Goal: Answer question/provide support: Share knowledge or assist other users

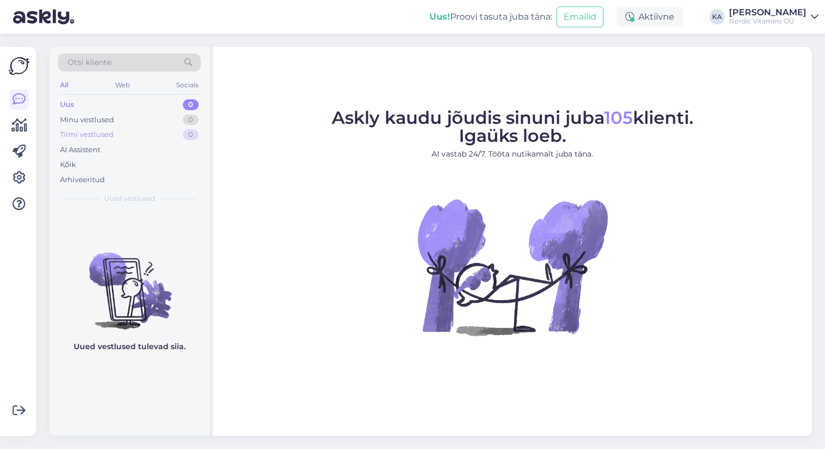
click at [156, 133] on div "Tiimi vestlused 0" at bounding box center [129, 134] width 143 height 15
click at [143, 120] on div "Minu vestlused 0" at bounding box center [129, 119] width 143 height 15
click at [99, 177] on div "Arhiveeritud" at bounding box center [82, 180] width 45 height 11
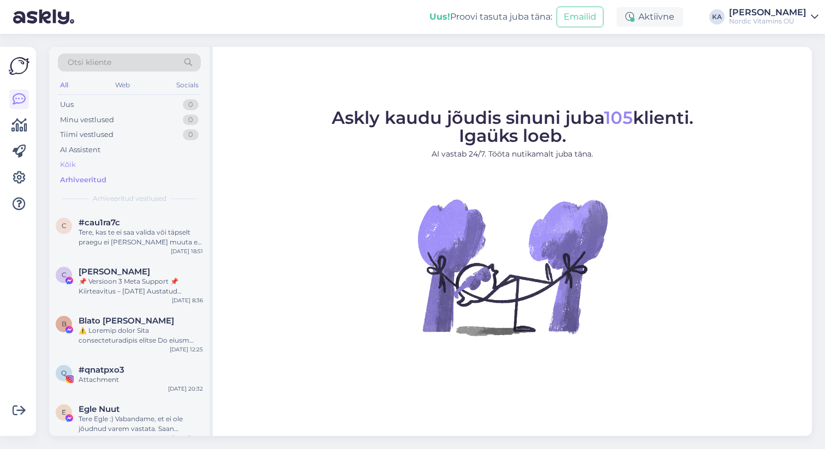
click at [79, 166] on div "Kõik" at bounding box center [129, 164] width 143 height 15
click at [82, 178] on div "Arhiveeritud" at bounding box center [82, 180] width 45 height 11
click at [145, 105] on div "Uus 1" at bounding box center [129, 104] width 143 height 15
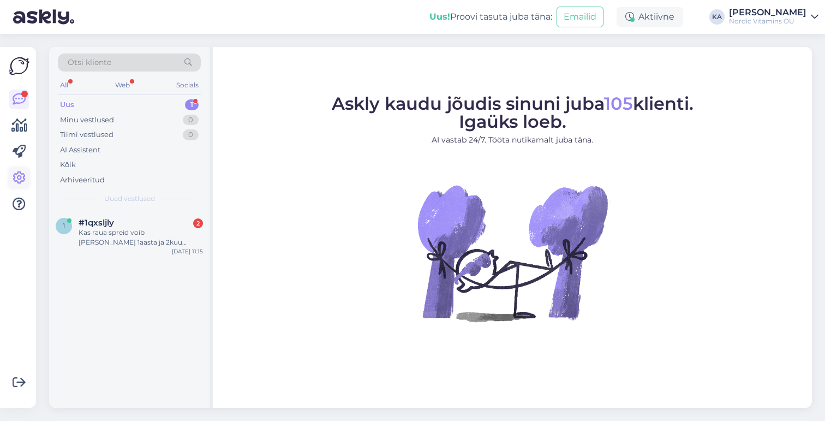
click at [13, 178] on icon at bounding box center [19, 177] width 13 height 13
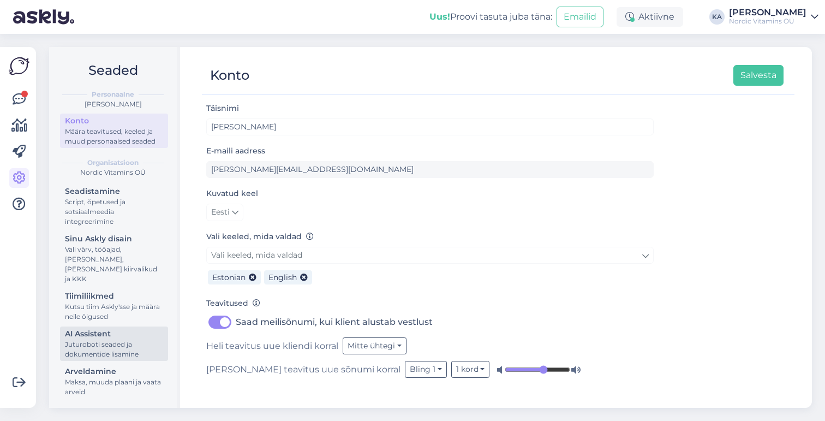
click at [94, 343] on div "Juturoboti seaded ja dokumentide lisamine" at bounding box center [114, 349] width 98 height 20
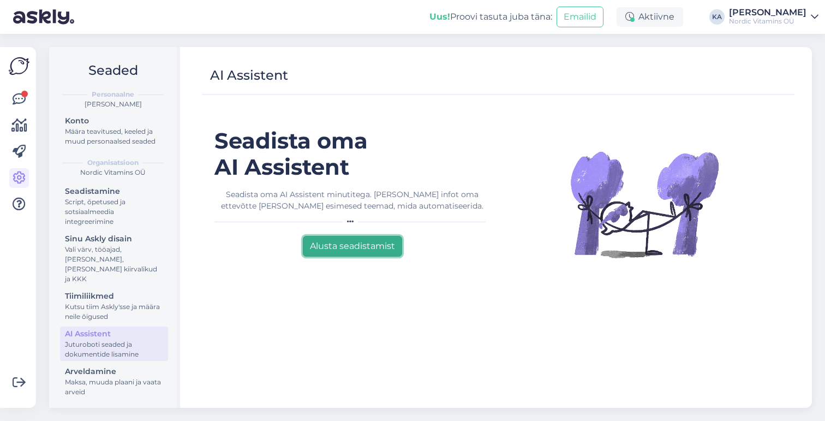
click at [355, 248] on button "Alusta seadistamist" at bounding box center [352, 246] width 99 height 21
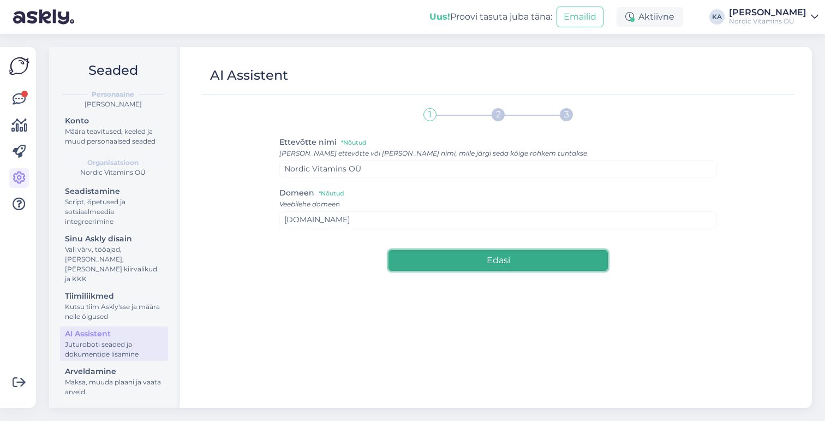
click at [489, 254] on button "Edasi" at bounding box center [497, 260] width 219 height 21
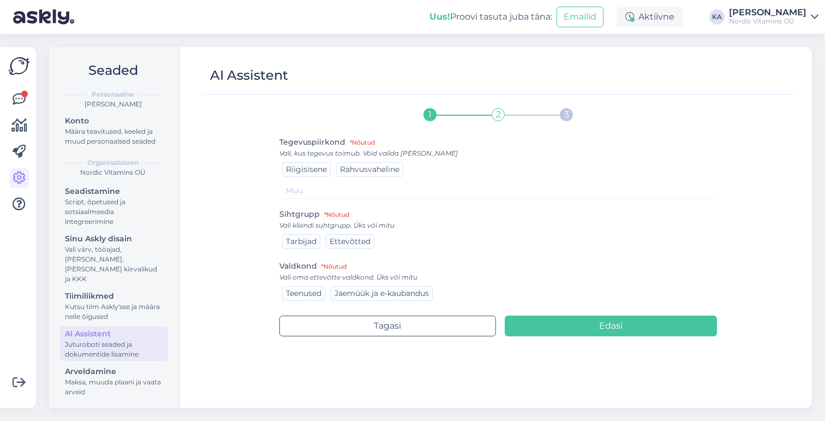
click at [360, 168] on span "Rahvusvaheline" at bounding box center [369, 169] width 59 height 10
click at [298, 243] on span "Tarbijad" at bounding box center [301, 241] width 31 height 10
click at [383, 295] on span "Jaemüük ja e-kaubandus" at bounding box center [381, 293] width 94 height 10
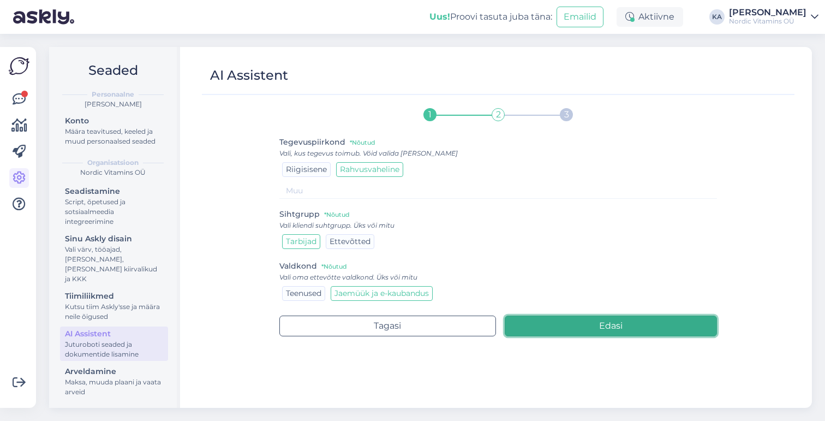
click at [570, 324] on button "Edasi" at bounding box center [611, 325] width 213 height 21
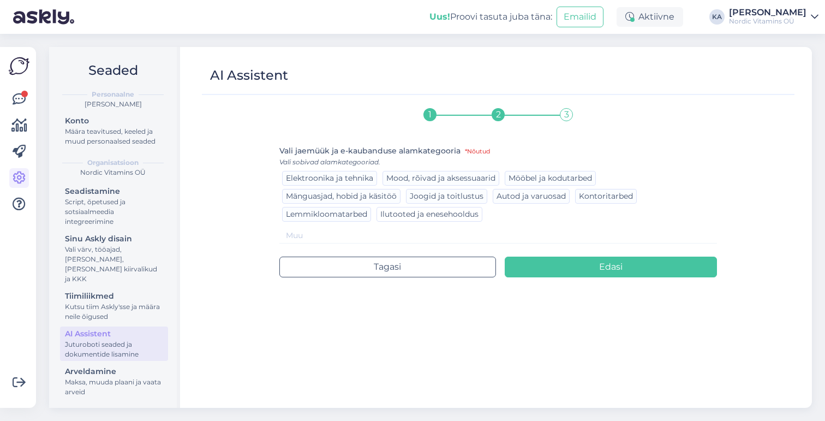
click at [438, 216] on span "Ilutooted ja enesehooldus" at bounding box center [429, 214] width 98 height 10
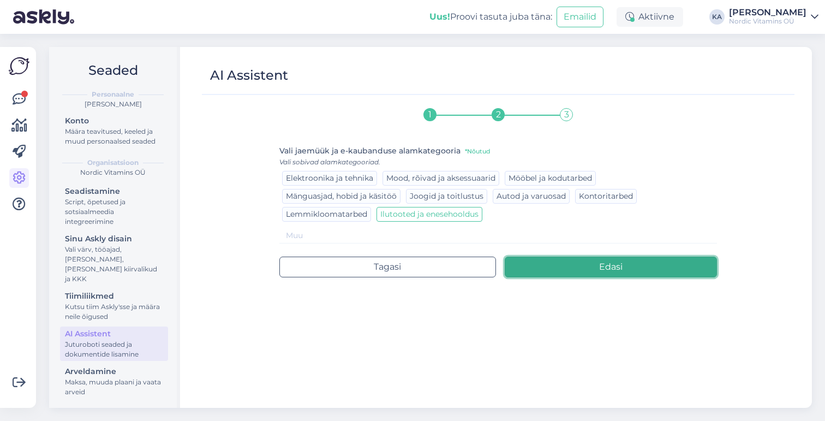
click at [558, 267] on button "Edasi" at bounding box center [611, 266] width 213 height 21
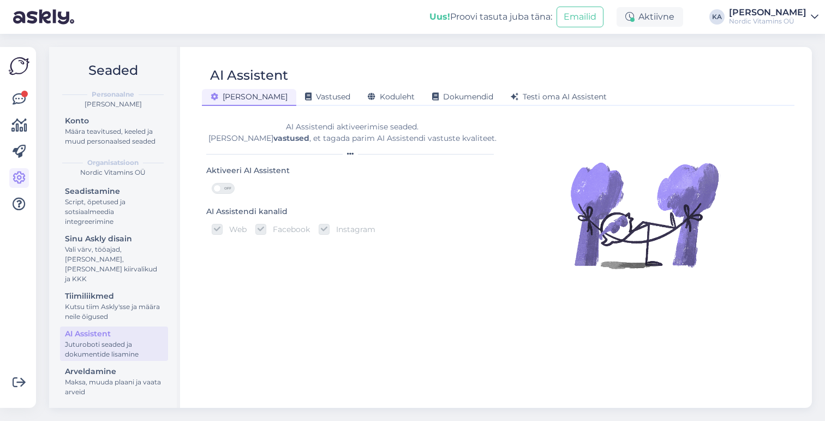
click at [219, 186] on span at bounding box center [217, 188] width 8 height 8
click at [212, 183] on input "OFF" at bounding box center [212, 183] width 0 height 0
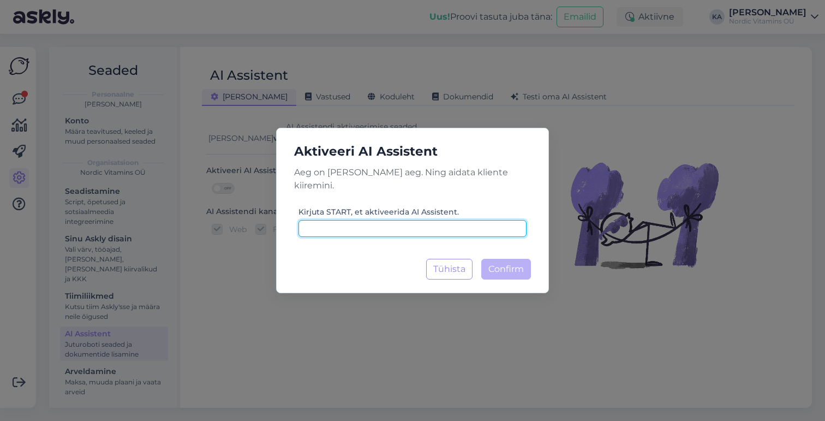
click at [379, 220] on input at bounding box center [412, 228] width 228 height 17
type input "START"
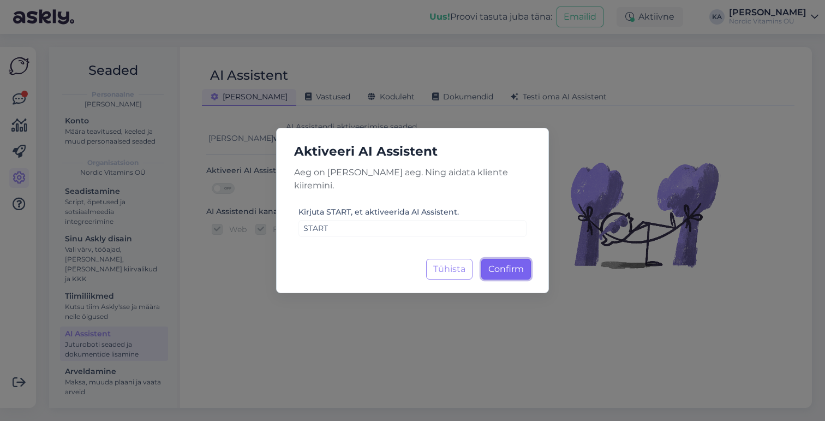
click at [503, 264] on span "Confirm" at bounding box center [505, 269] width 35 height 10
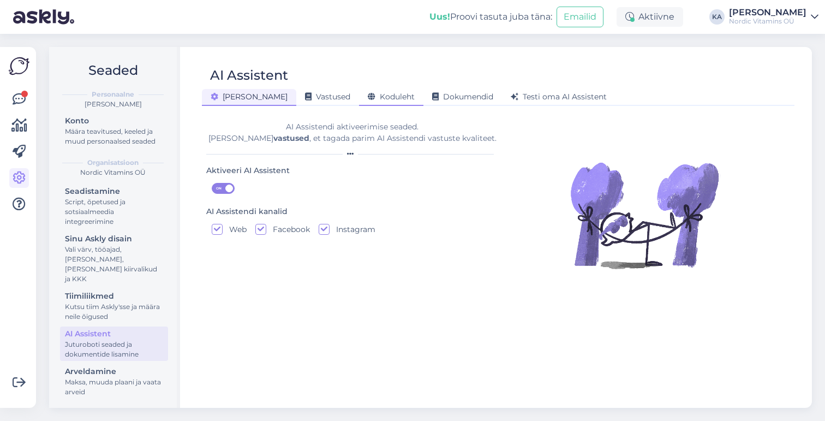
click at [368, 100] on span "Koduleht" at bounding box center [391, 97] width 47 height 10
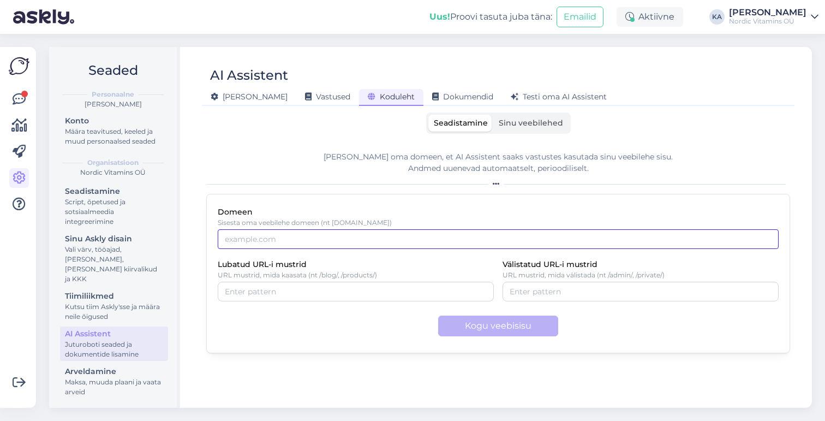
click at [413, 241] on input "Domeen" at bounding box center [498, 239] width 561 height 20
type input "[DOMAIN_NAME]"
click at [470, 208] on div "Domeen Sisesta oma veebilehe domeen (nt [DOMAIN_NAME]) [DOMAIN_NAME]" at bounding box center [498, 227] width 561 height 44
click at [225, 242] on input "[DOMAIN_NAME]" at bounding box center [498, 239] width 561 height 20
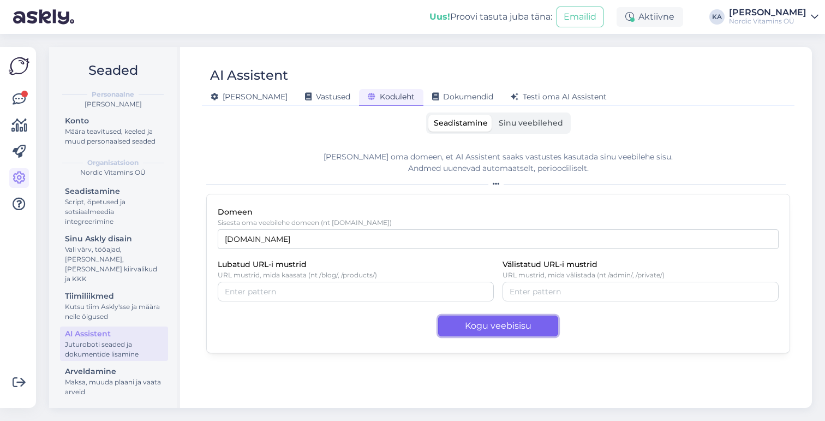
click at [479, 328] on button "Kogu veebisisu" at bounding box center [498, 325] width 120 height 21
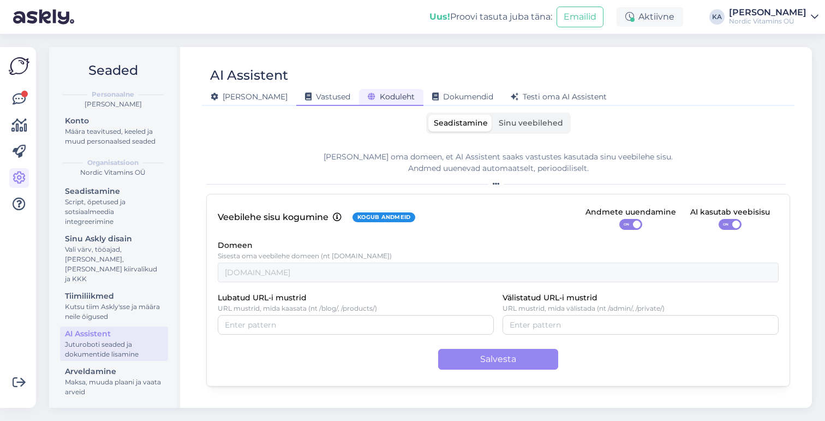
click at [305, 97] on span "Vastused" at bounding box center [327, 97] width 45 height 10
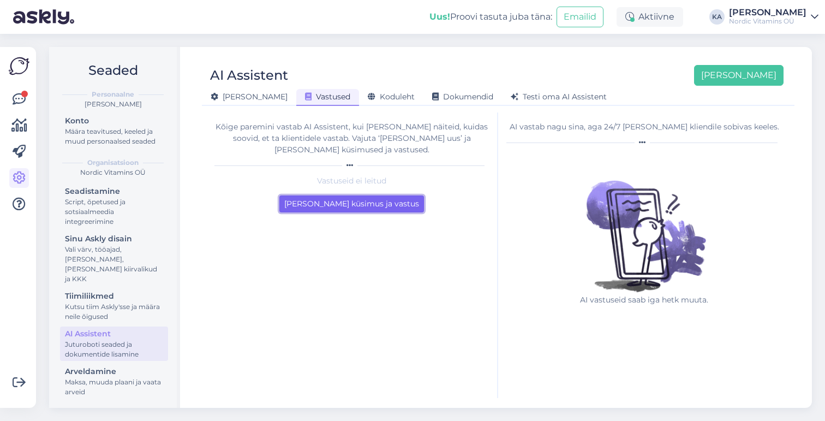
click at [358, 195] on button "[PERSON_NAME] küsimus ja vastus" at bounding box center [351, 203] width 145 height 17
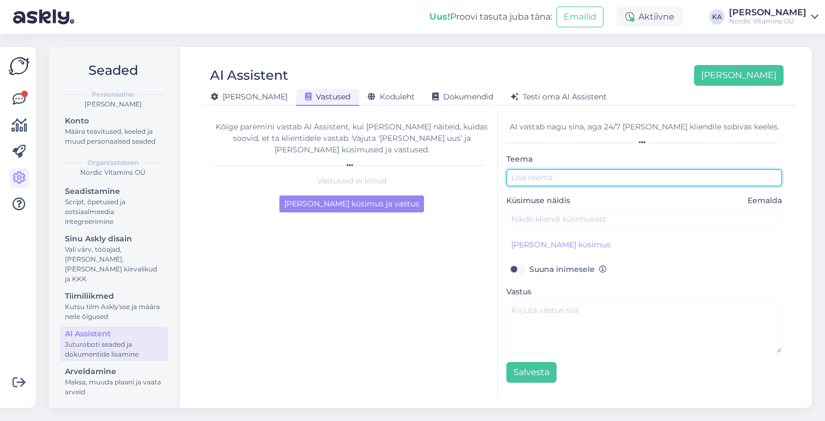
click at [541, 177] on input "text" at bounding box center [644, 177] width 276 height 17
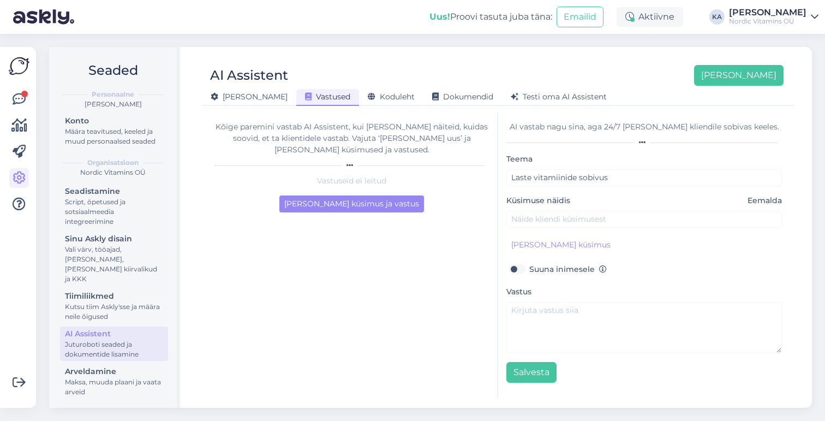
click at [632, 243] on div "[PERSON_NAME] küsimus" at bounding box center [644, 244] width 276 height 17
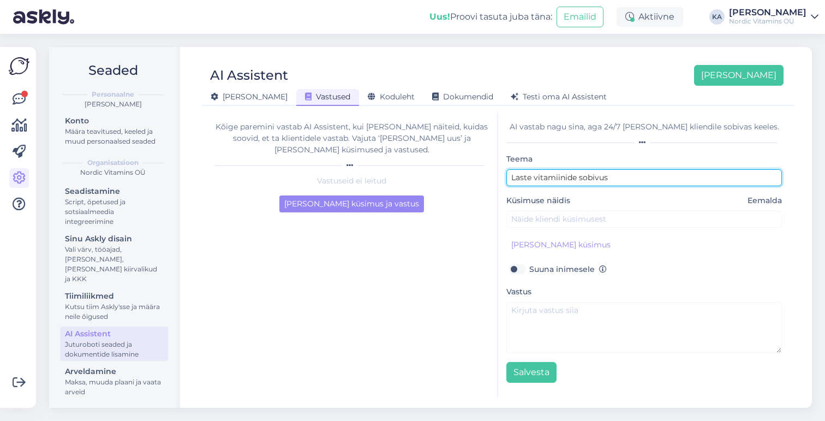
click at [620, 181] on input "Laste vitamiinide sobivus" at bounding box center [644, 177] width 276 height 17
type input "Laste vitamiinide sobivus vanuseliselt"
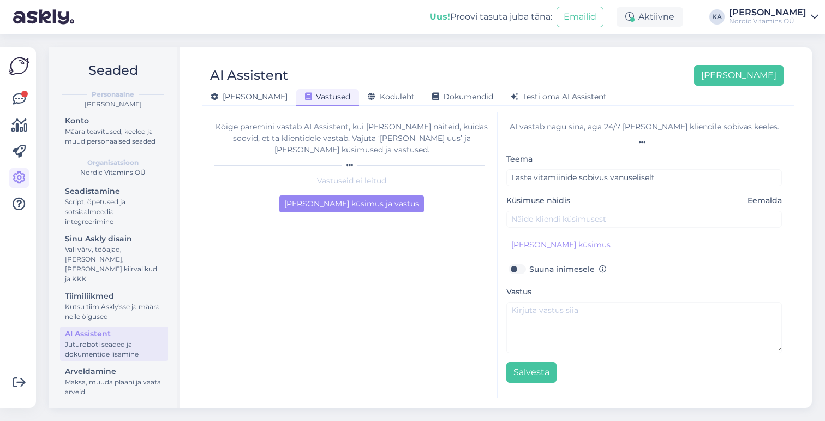
click at [619, 193] on div "Teema Laste vitamiinide sobivus vanuseliselt Küsimuse näidis Eemalda [PERSON_NA…" at bounding box center [644, 267] width 276 height 230
click at [540, 224] on input "text" at bounding box center [644, 219] width 276 height 17
paste input "Kas raua spreid voib [PERSON_NAME] 1aasta ja 2kuu vanusele lapsele?"
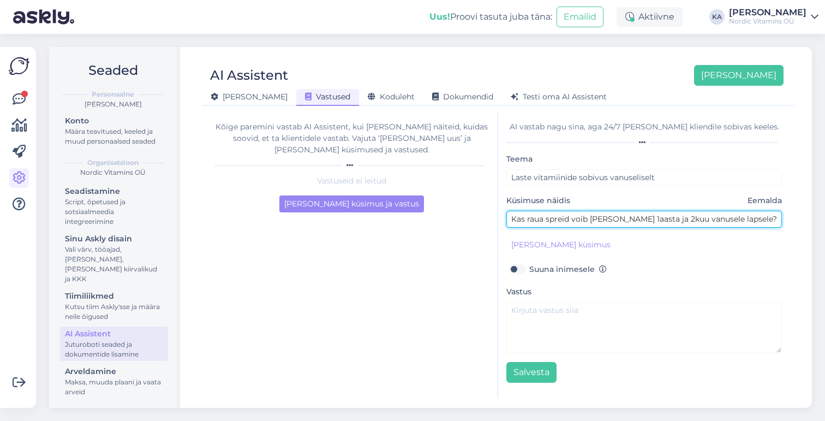
type input "Kas raua spreid voib [PERSON_NAME] 1aasta ja 2kuu vanusele lapsele?"
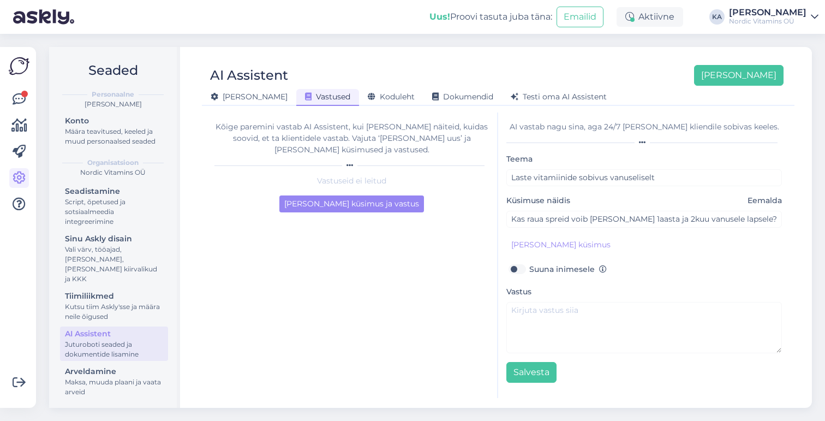
click at [678, 261] on div "Teema Laste vitamiinide sobivus vanuseliselt Küsimuse näidis Eemalda Kas raua s…" at bounding box center [644, 267] width 276 height 230
click at [558, 243] on button "[PERSON_NAME] küsimus" at bounding box center [560, 244] width 109 height 17
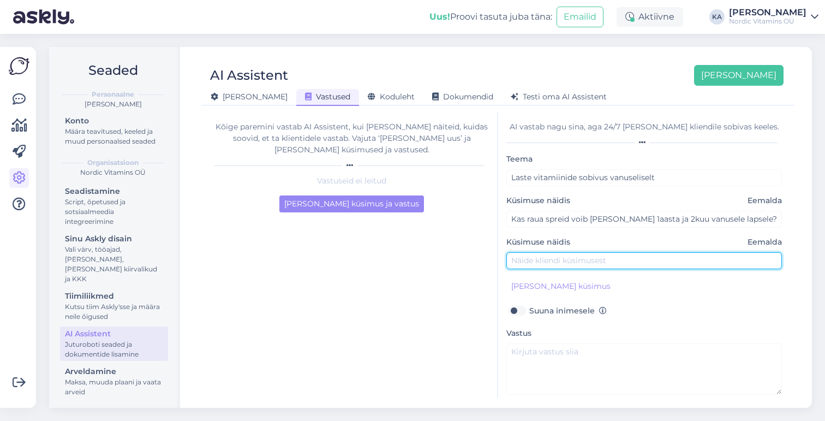
click at [557, 262] on input "text" at bounding box center [644, 260] width 276 height 17
paste input "tere. tahtsin uurida teie tsingi sprei kohta, kas seda võib kasutada 11 aastane…"
type input "tere. tahtsin uurida teie tsingi sprei kohta, kas seda võib kasutada 11 aastane…"
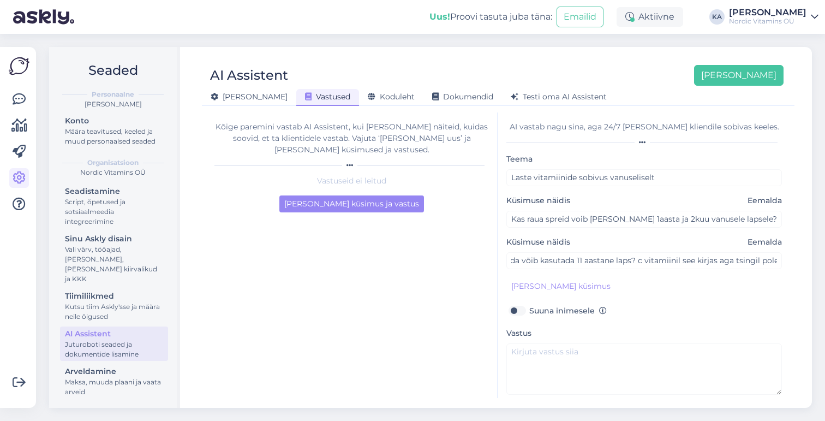
click at [664, 285] on div "[PERSON_NAME] küsimus" at bounding box center [644, 286] width 276 height 17
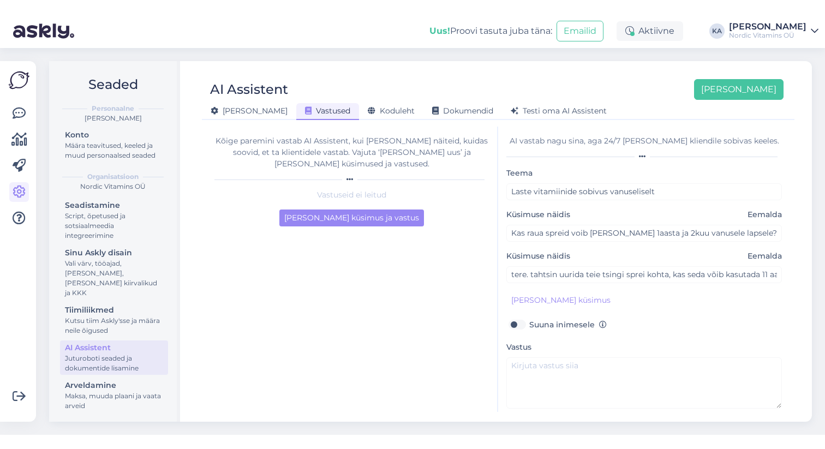
scroll to position [35, 0]
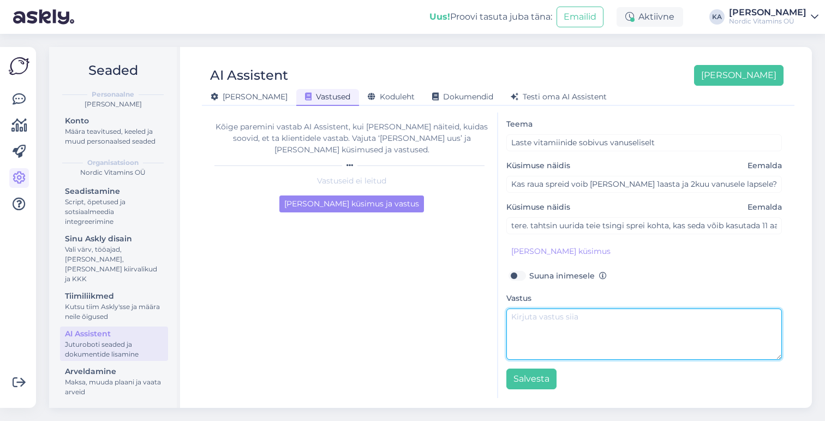
click at [555, 322] on textarea at bounding box center [644, 333] width 276 height 51
paste textarea "Tere, Hoiatus "mitte alla 3 aastastele lastele" tuleneb nõudest et kaaliumsorba…"
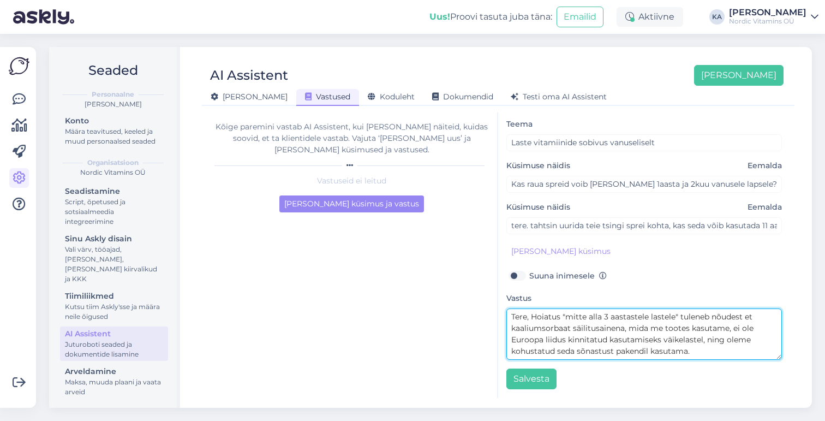
type textarea "Tere, Hoiatus "mitte alla 3 aastastele lastele" tuleneb nõudest et kaaliumsorba…"
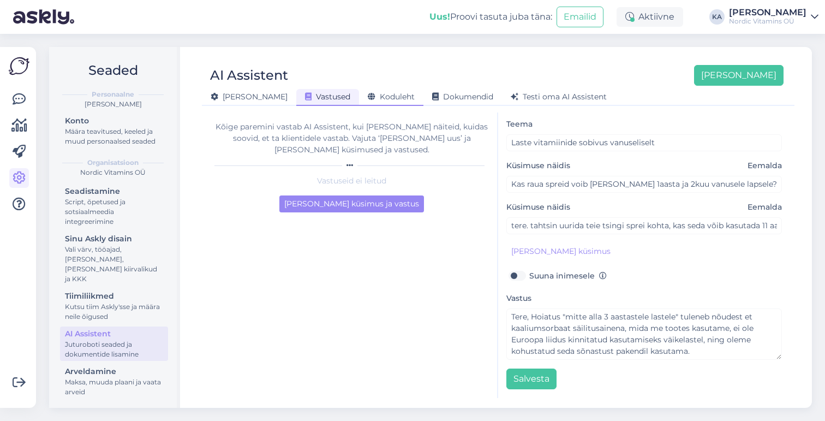
click at [368, 96] on span "Koduleht" at bounding box center [391, 97] width 47 height 10
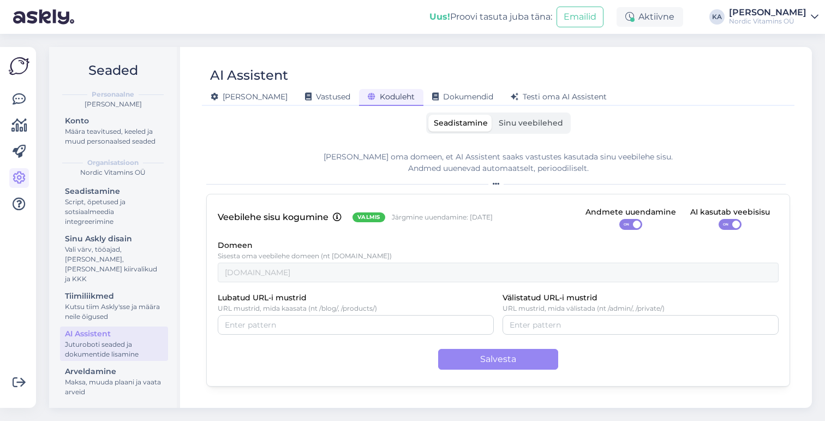
click at [524, 124] on span "Sinu veebilehed" at bounding box center [531, 123] width 64 height 10
click at [493, 115] on input "Sinu veebilehed" at bounding box center [493, 115] width 0 height 0
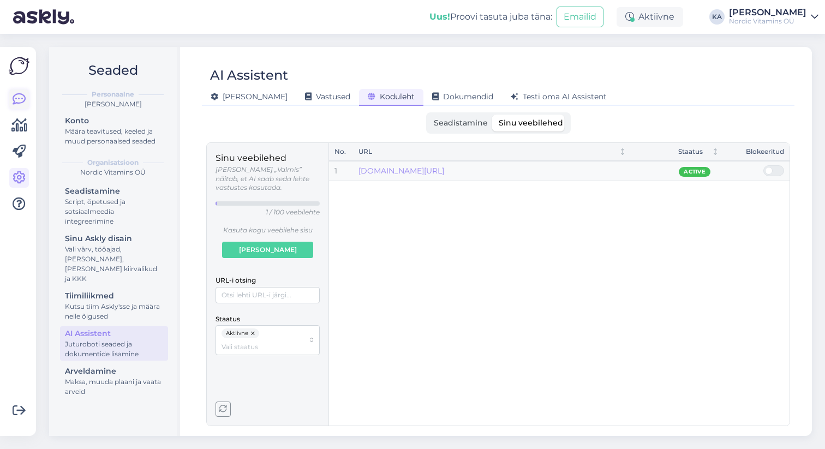
click at [18, 94] on icon at bounding box center [19, 99] width 13 height 13
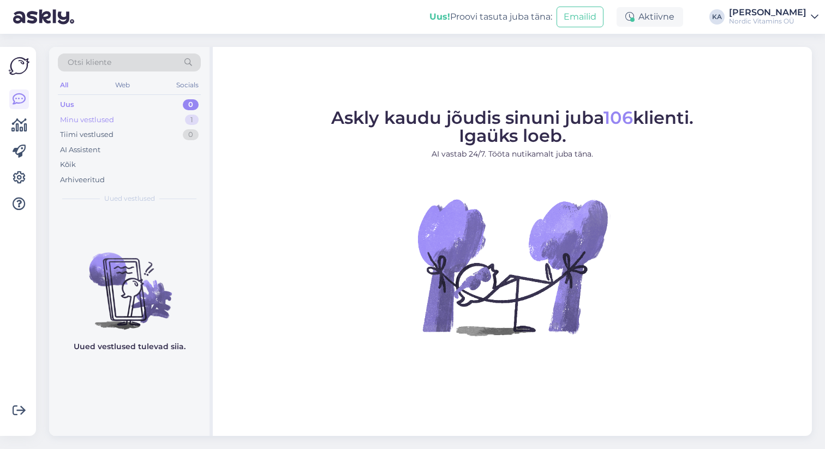
click at [103, 119] on div "Minu vestlused" at bounding box center [87, 120] width 54 height 11
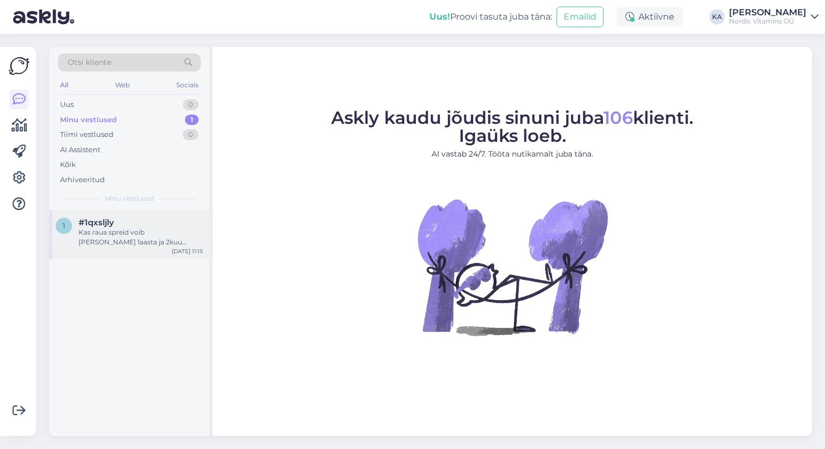
click at [130, 243] on div "Kas raua spreid voib [PERSON_NAME] 1aasta ja 2kuu vanusele lapsele?" at bounding box center [141, 238] width 124 height 20
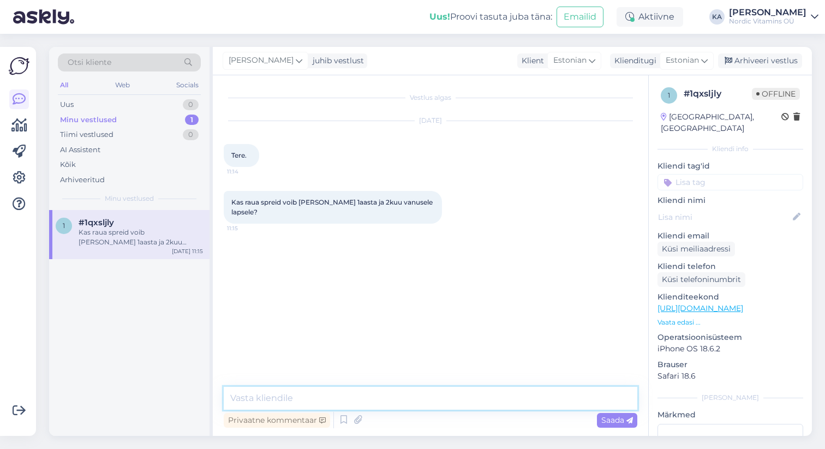
click at [326, 404] on textarea at bounding box center [431, 398] width 414 height 23
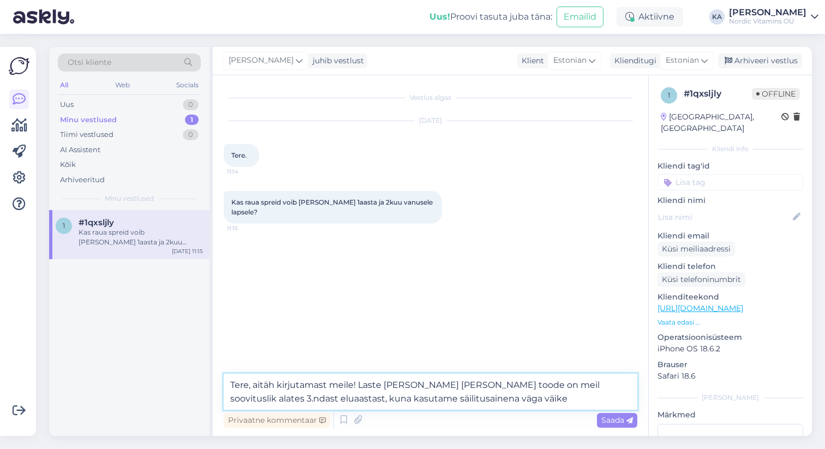
click at [359, 385] on textarea "Tere, aitäh kirjutamast meile! Laste [PERSON_NAME] [PERSON_NAME] toode on meil …" at bounding box center [431, 392] width 414 height 36
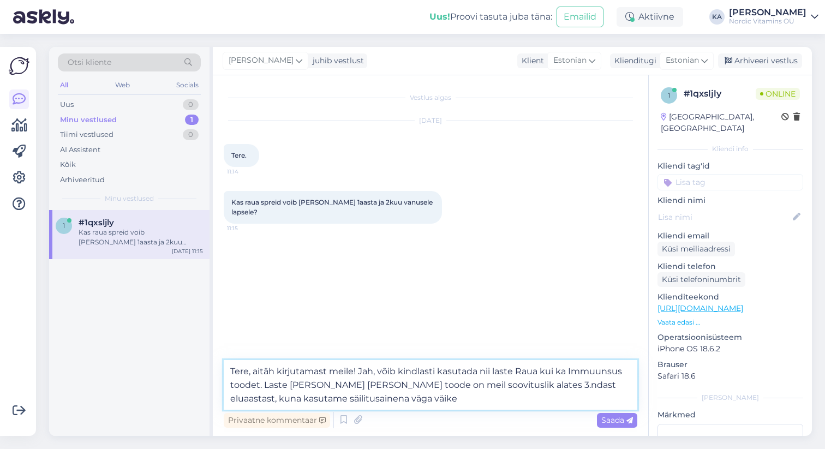
click at [400, 401] on textarea "Tere, aitäh kirjutamast meile! Jah, võib kindlasti kasutada nii laste Raua kui …" at bounding box center [431, 385] width 414 height 50
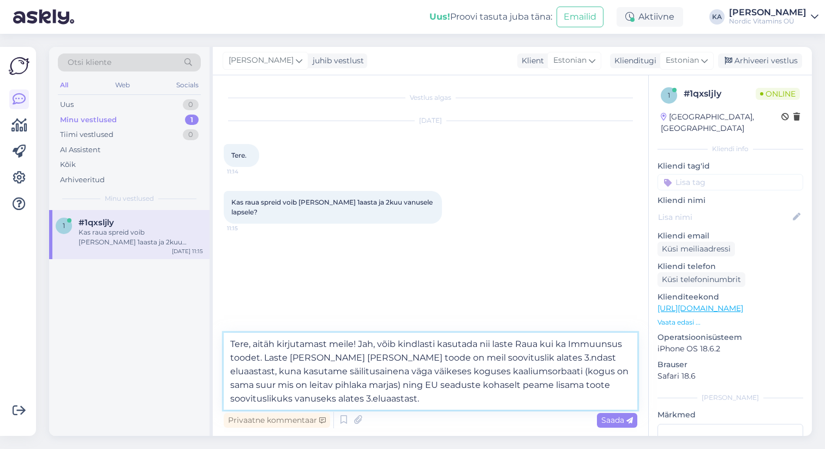
click at [262, 356] on textarea "Tere, aitäh kirjutamast meile! Jah, võib kindlasti kasutada nii laste Raua kui …" at bounding box center [431, 371] width 414 height 77
click at [265, 371] on textarea "Tere, aitäh kirjutamast meile! Jah, võib kindlasti kasutada nii laste Raua kui …" at bounding box center [431, 371] width 414 height 77
drag, startPoint x: 621, startPoint y: 384, endPoint x: 597, endPoint y: 384, distance: 23.5
click at [597, 384] on textarea "Tere, aitäh kirjutamast meile! Jah, võib kindlasti kasutada nii laste Raua kui …" at bounding box center [431, 371] width 414 height 77
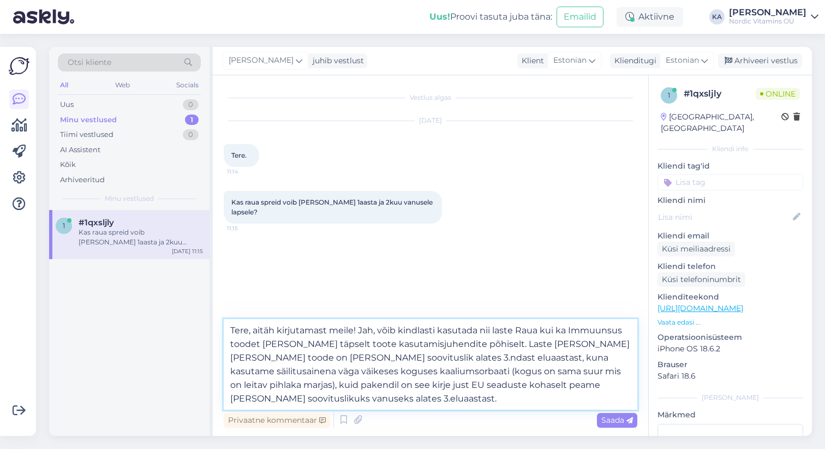
click at [436, 386] on textarea "Tere, aitäh kirjutamast meile! Jah, võib kindlasti kasutada nii laste Raua kui …" at bounding box center [431, 364] width 414 height 91
click at [435, 402] on textarea "Tere, aitäh kirjutamast meile! Jah, võib kindlasti kasutada nii laste Raua kui …" at bounding box center [431, 364] width 414 height 91
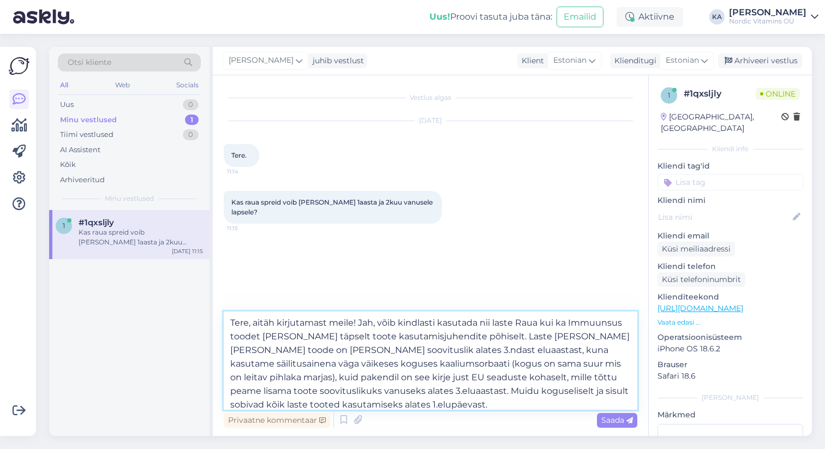
click at [479, 336] on textarea "Tere, aitäh kirjutamast meile! Jah, võib kindlasti kasutada nii laste Raua kui …" at bounding box center [431, 361] width 414 height 98
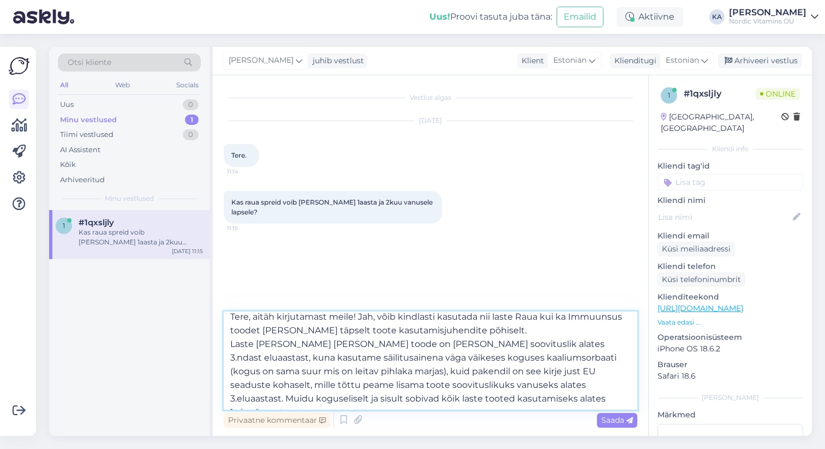
click at [495, 401] on textarea "Tere, aitäh kirjutamast meile! Jah, võib kindlasti kasutada nii laste Raua kui …" at bounding box center [431, 361] width 414 height 98
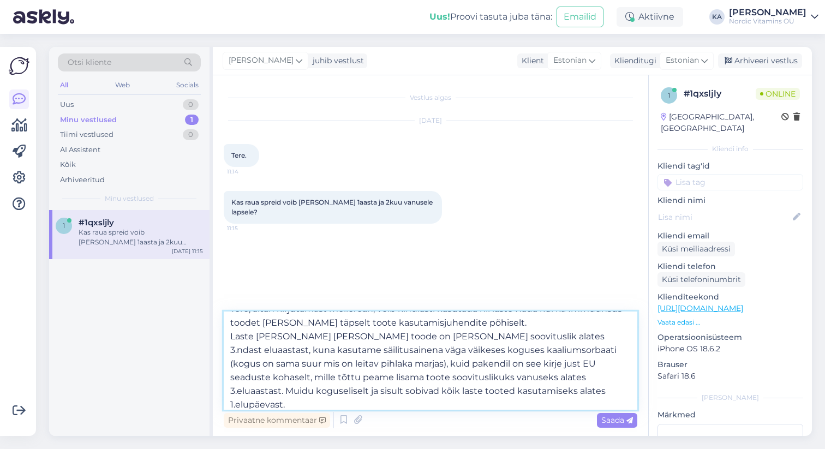
type textarea "Tere, aitäh kirjutamast meile! Jah, võib kindlasti kasutada nii laste Raua kui …"
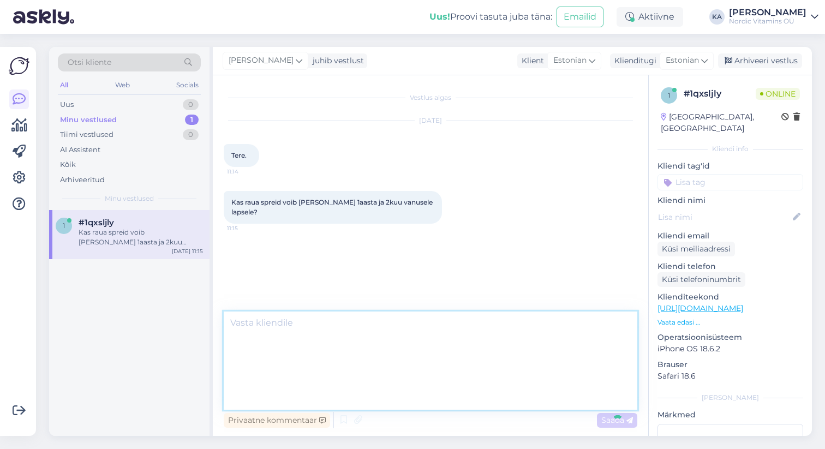
scroll to position [0, 0]
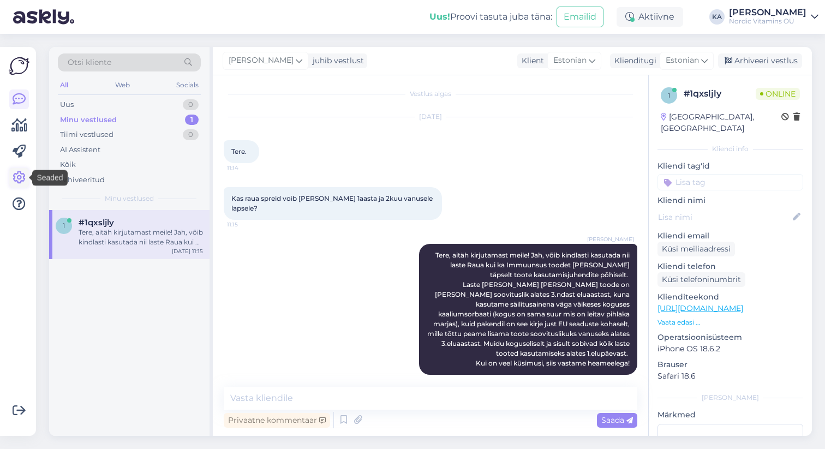
click at [20, 177] on icon at bounding box center [19, 177] width 13 height 13
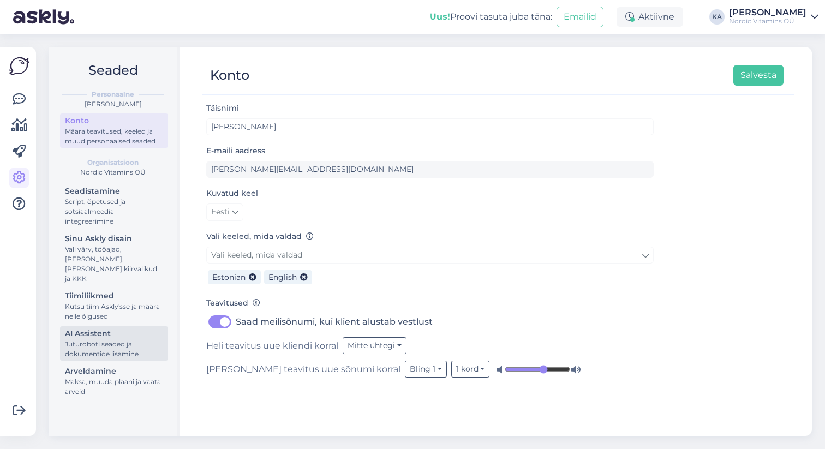
click at [111, 339] on div "Juturoboti seaded ja dokumentide lisamine" at bounding box center [114, 349] width 98 height 20
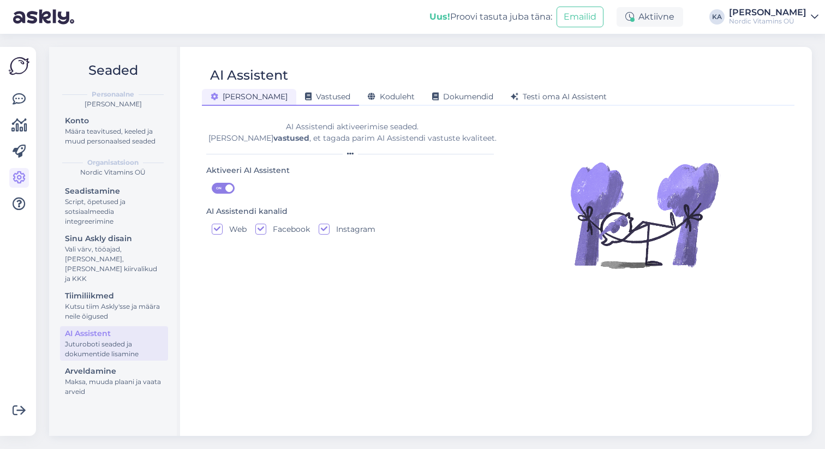
click at [305, 99] on span "Vastused" at bounding box center [327, 97] width 45 height 10
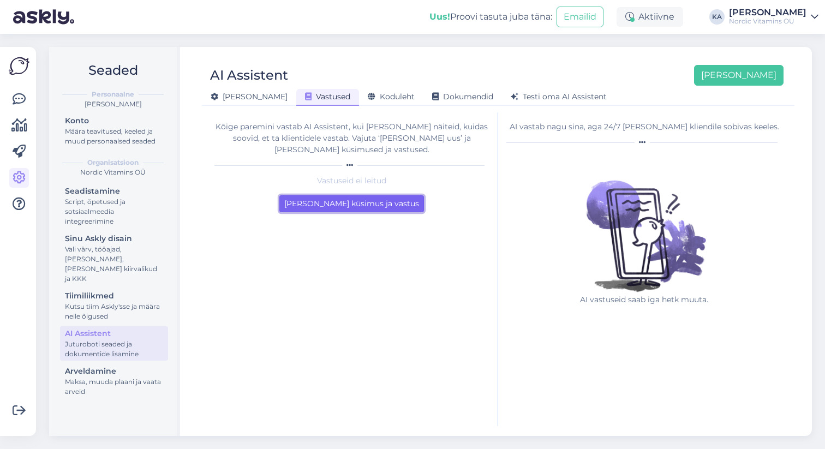
click at [387, 196] on button "[PERSON_NAME] küsimus ja vastus" at bounding box center [351, 203] width 145 height 17
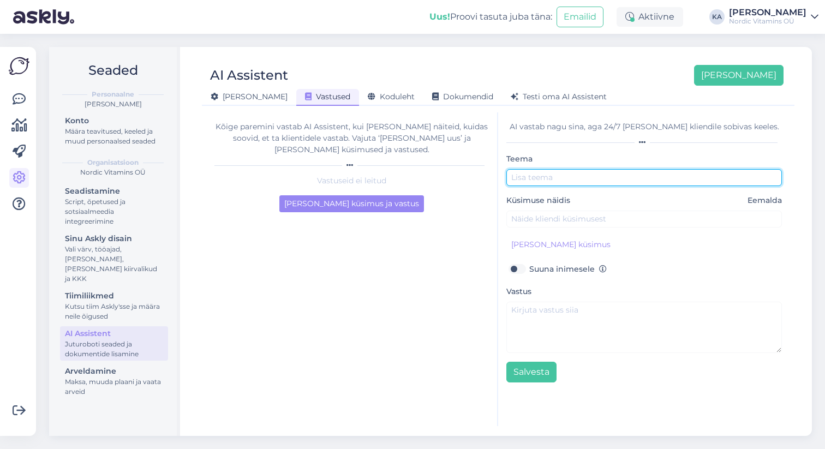
click at [581, 175] on input "text" at bounding box center [644, 177] width 276 height 17
type input "Laste toodete kasutamine noorem kui 3.eluaastat"
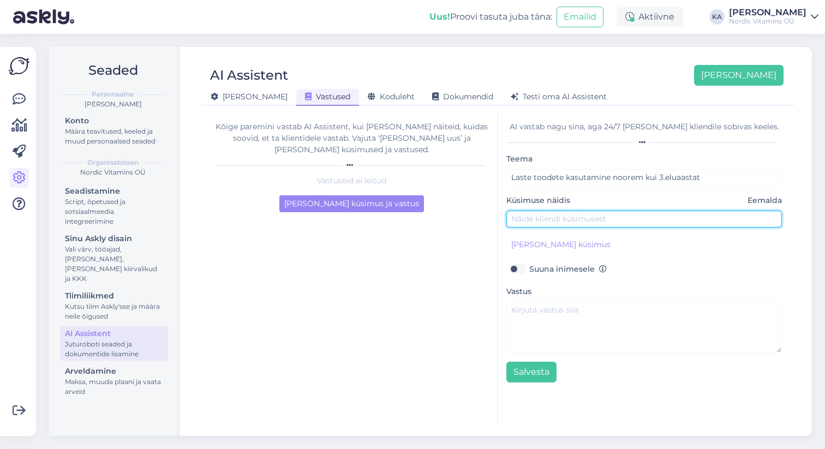
click at [617, 219] on input "text" at bounding box center [644, 219] width 276 height 17
type input "Kas Laste Raud toodet võib anda 1.aastasele?"
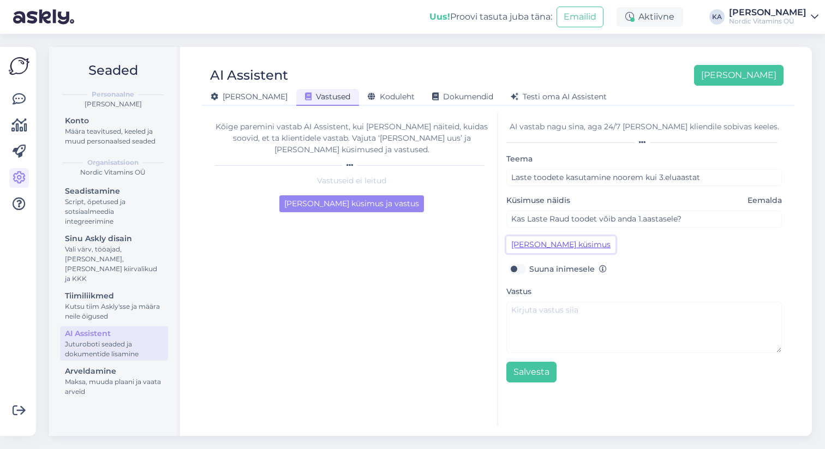
click at [573, 243] on button "[PERSON_NAME] küsimus" at bounding box center [560, 244] width 109 height 17
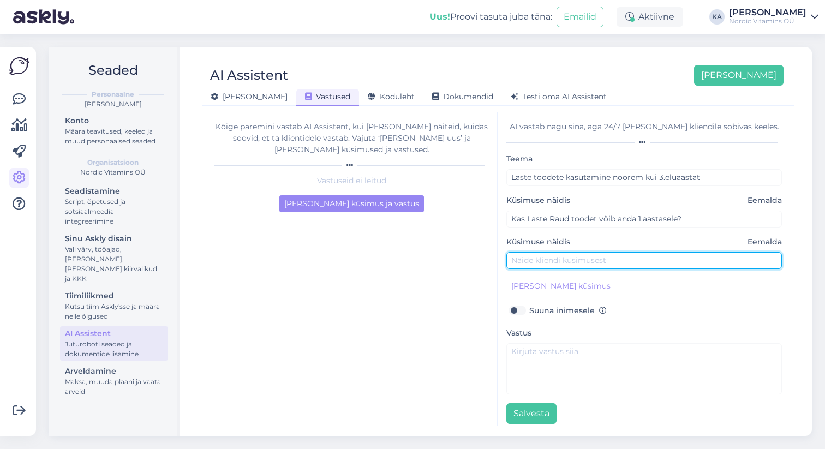
click at [593, 265] on input "text" at bounding box center [644, 260] width 276 height 17
type input "Kas Laste Immuunsus toodet võib anda 1. ja 2.aastasele?"
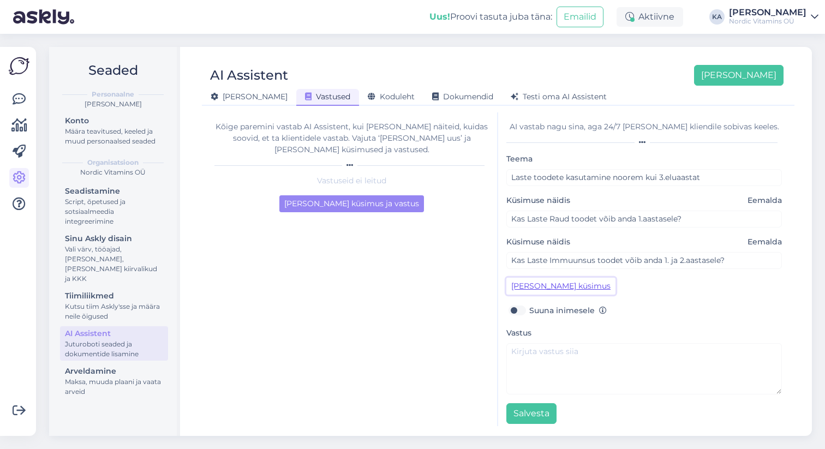
click at [549, 282] on button "[PERSON_NAME] küsimus" at bounding box center [560, 286] width 109 height 17
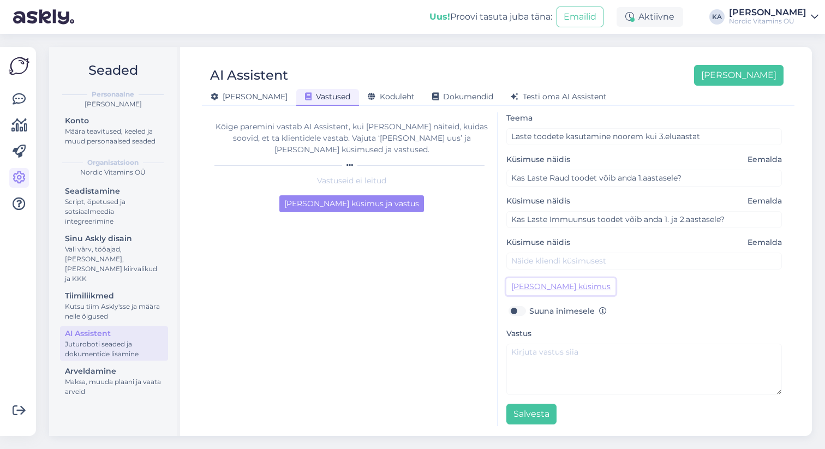
scroll to position [48, 0]
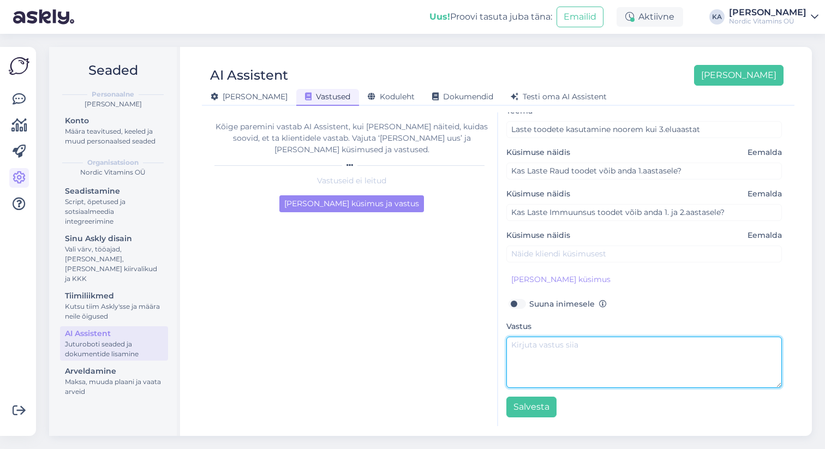
click at [562, 346] on textarea at bounding box center [644, 362] width 276 height 51
paste textarea "Tere, aitäh kirjutamast meile! Jah, võib kindlasti kasutada nii laste Raua kui …"
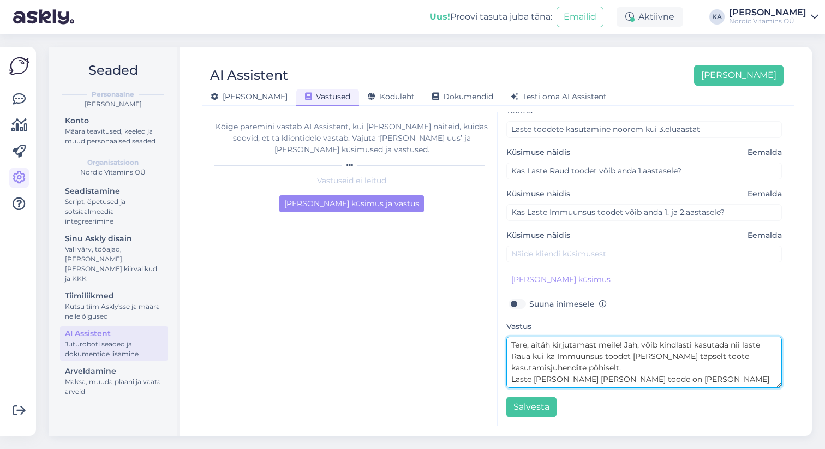
type textarea "Tere, aitäh kirjutamast meile! Jah, võib kindlasti kasutada nii laste Raua kui …"
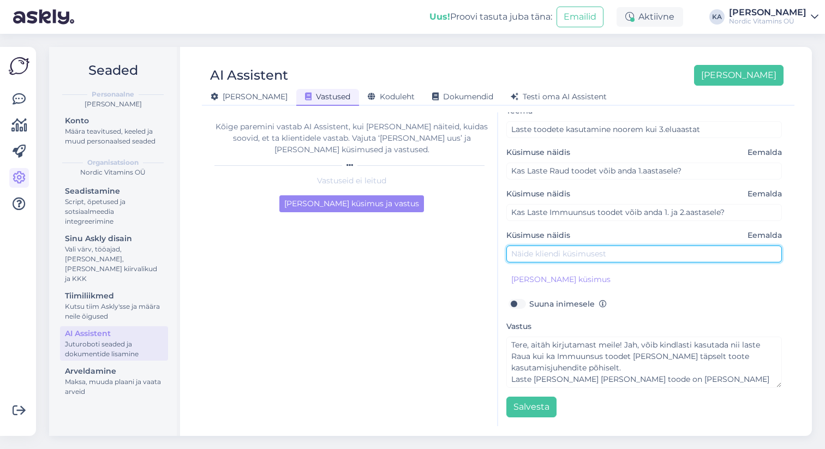
click at [590, 255] on input "text" at bounding box center [644, 254] width 276 height 17
type input "Pakendil on kirjas, et tohib anda alates 3.eluaastast Laste Raud [PERSON_NAME] …"
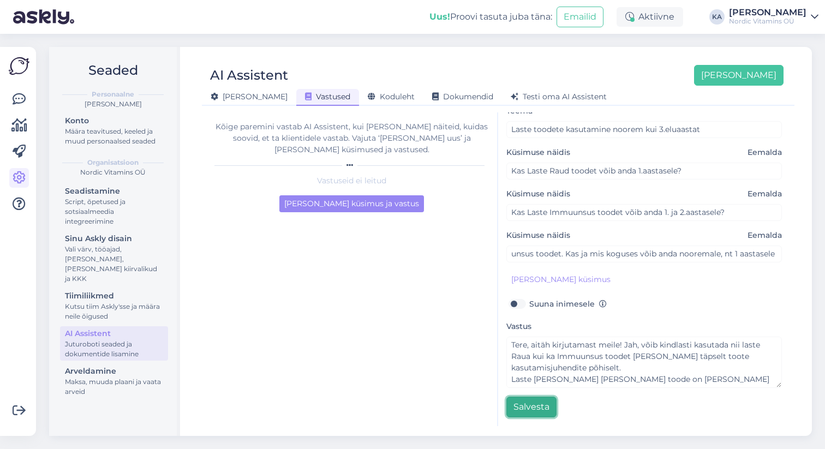
click at [531, 407] on button "Salvesta" at bounding box center [531, 407] width 50 height 21
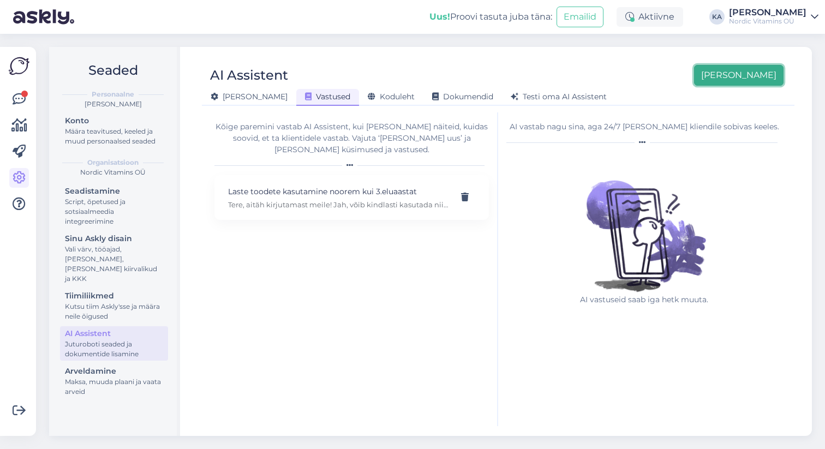
click at [766, 75] on button "[PERSON_NAME]" at bounding box center [738, 75] width 89 height 21
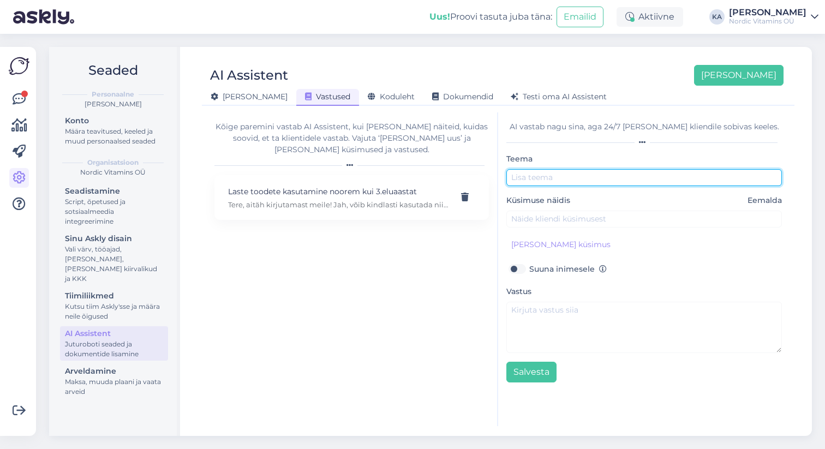
click at [587, 182] on input "text" at bounding box center [644, 177] width 276 height 17
type input "Laste D3 vitamiin"
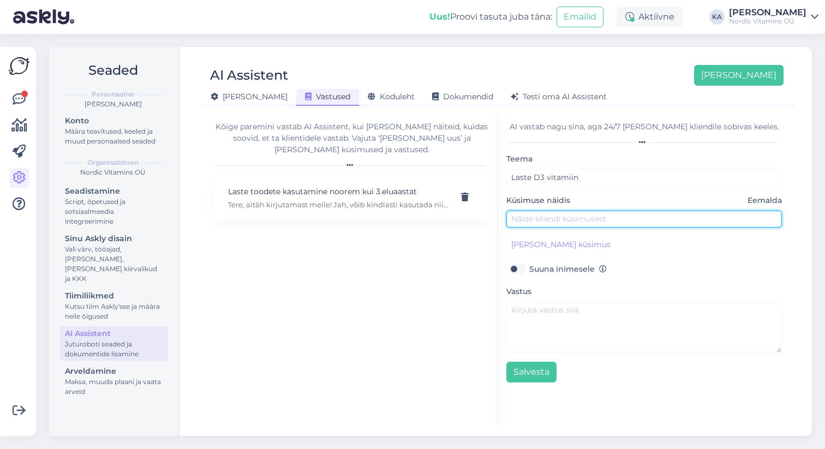
click at [556, 224] on input "text" at bounding box center [644, 219] width 276 height 17
type input "Kas laste D3 vitamiini või anda beebile?"
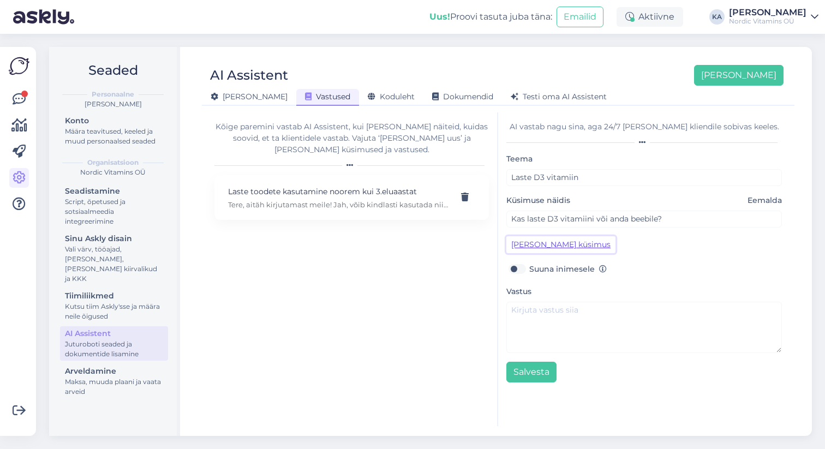
click at [576, 247] on button "[PERSON_NAME] küsimus" at bounding box center [560, 244] width 109 height 17
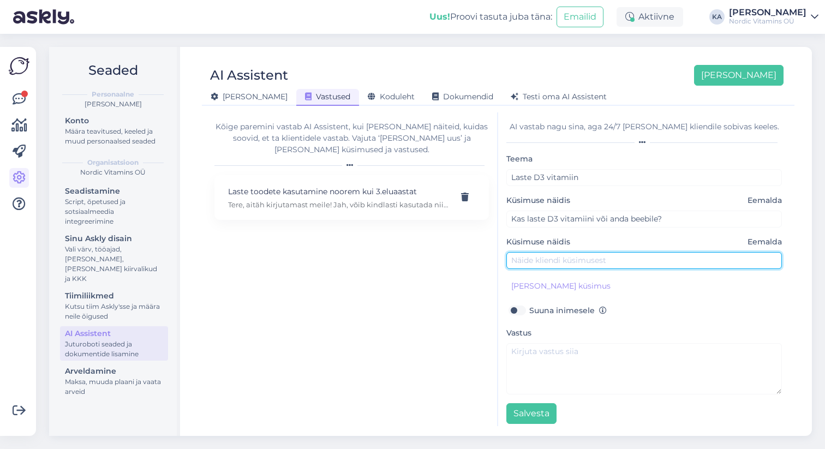
click at [561, 259] on input "text" at bounding box center [644, 260] width 276 height 17
type input "Kui vanalt võib laste d3 vitamiini anda lapsele?"
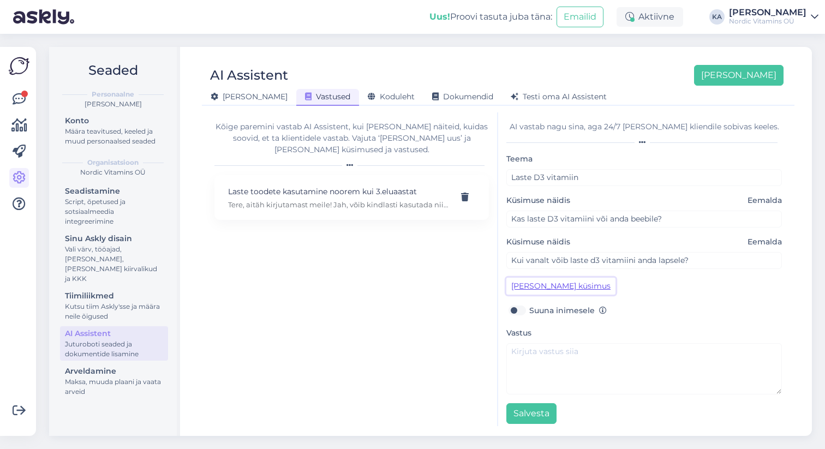
click at [539, 286] on button "[PERSON_NAME] küsimus" at bounding box center [560, 286] width 109 height 17
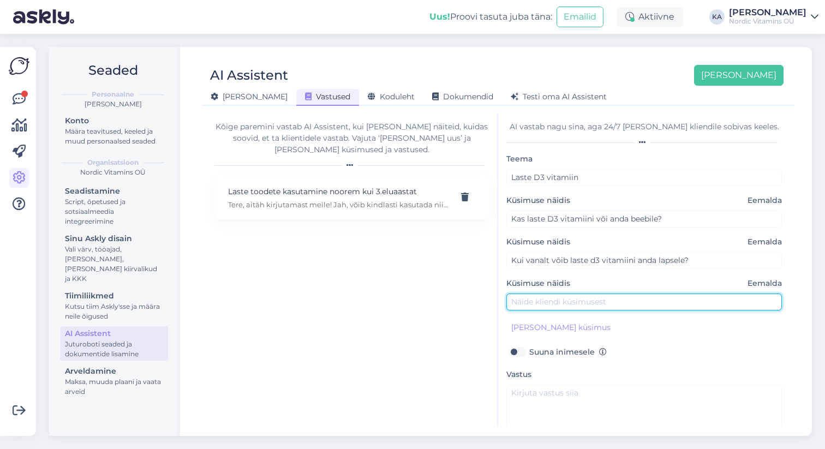
click at [548, 301] on input "text" at bounding box center [644, 302] width 276 height 17
type input "Kas laste d3 vitamiin sobib paari kuusele beebile?"
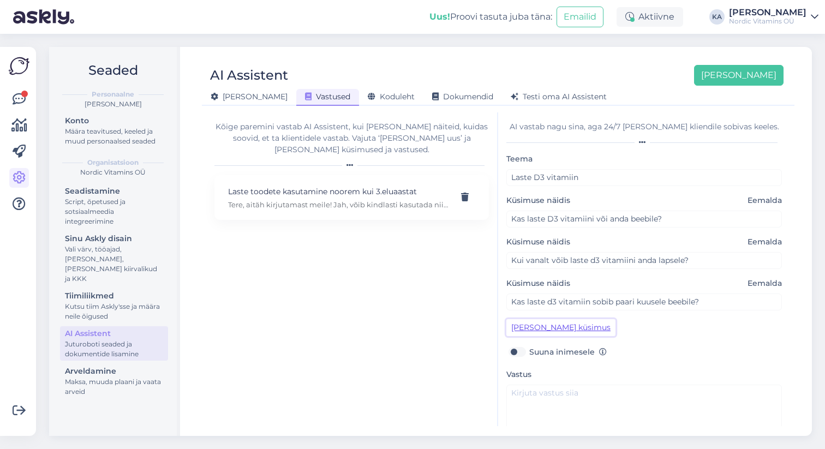
click at [530, 328] on button "[PERSON_NAME] küsimus" at bounding box center [560, 327] width 109 height 17
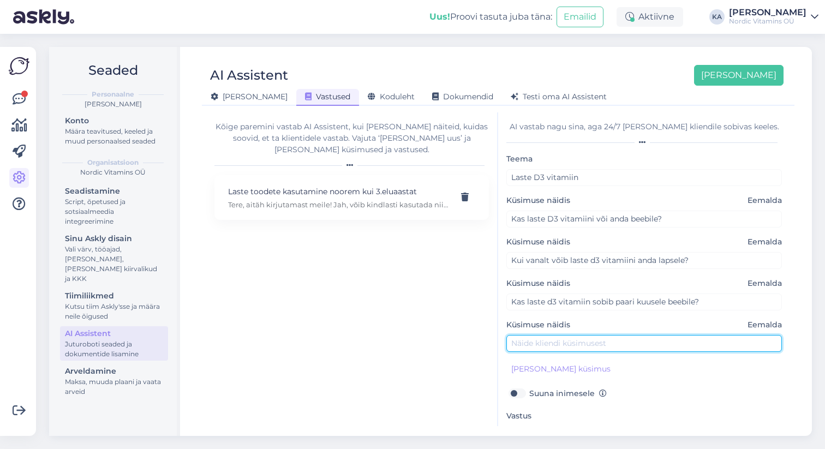
click at [569, 343] on input "text" at bounding box center [644, 343] width 276 height 17
type input "Kas laste d3 vitamiin sobib väikelapsele?"
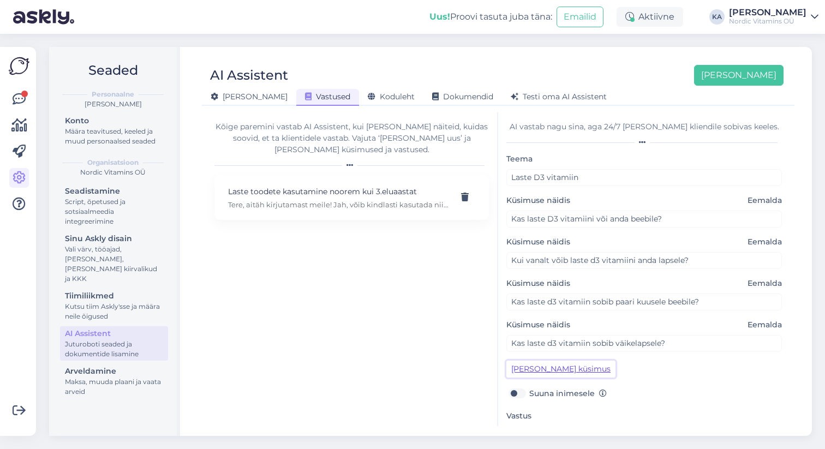
click at [554, 370] on button "[PERSON_NAME] küsimus" at bounding box center [560, 369] width 109 height 17
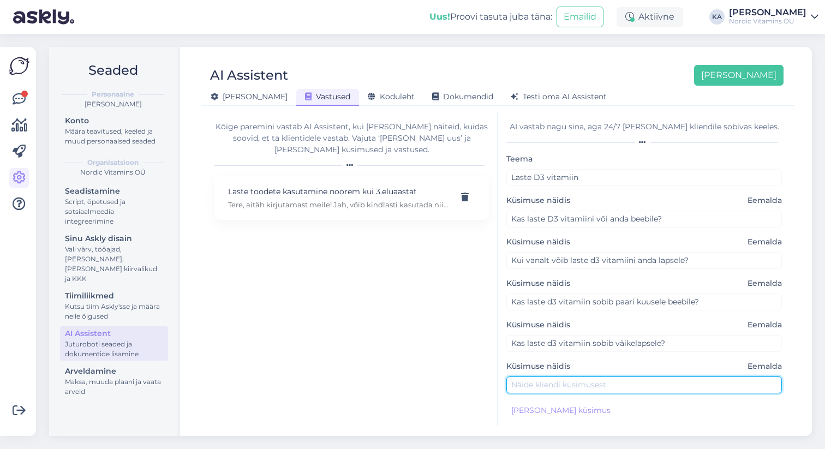
click at [546, 389] on input "text" at bounding box center [644, 384] width 276 height 17
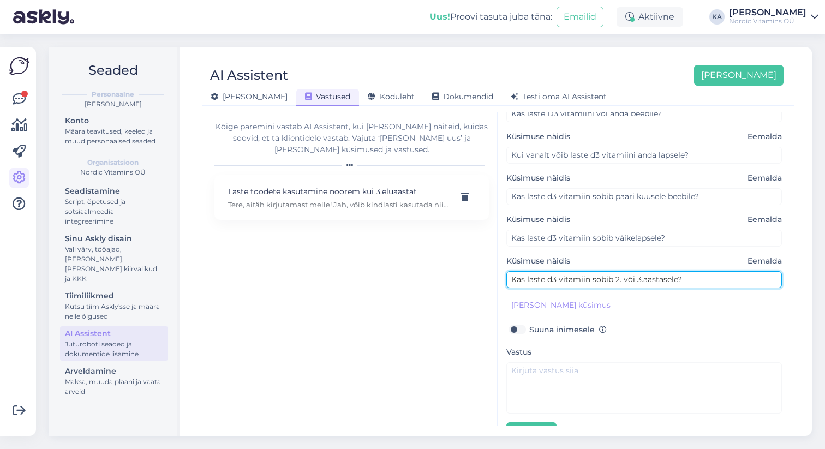
scroll to position [131, 0]
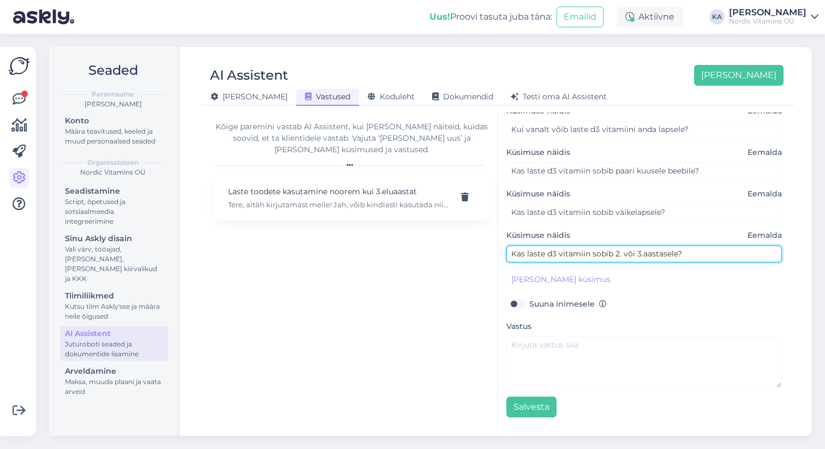
type input "Kas laste d3 vitamiin sobib 2. või 3.aastasele?"
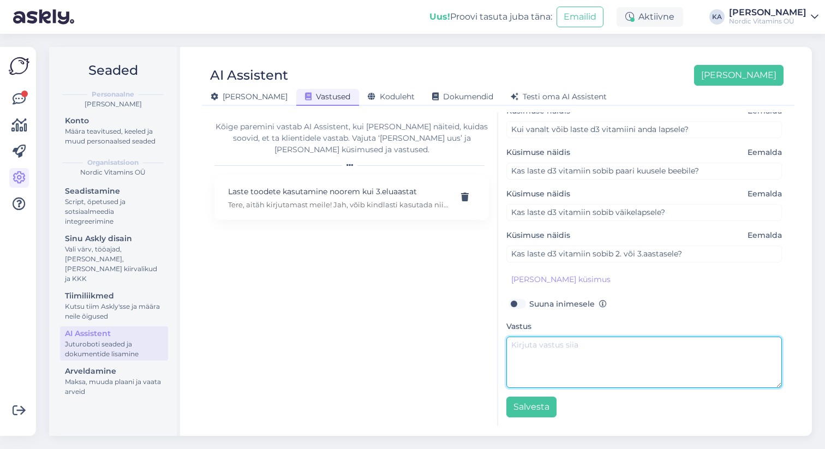
click at [553, 343] on textarea at bounding box center [644, 362] width 276 height 51
paste textarea "Tere, aitäh kirjutamast meile! Jah, võib kindlasti kasutada nii laste Raua kui …"
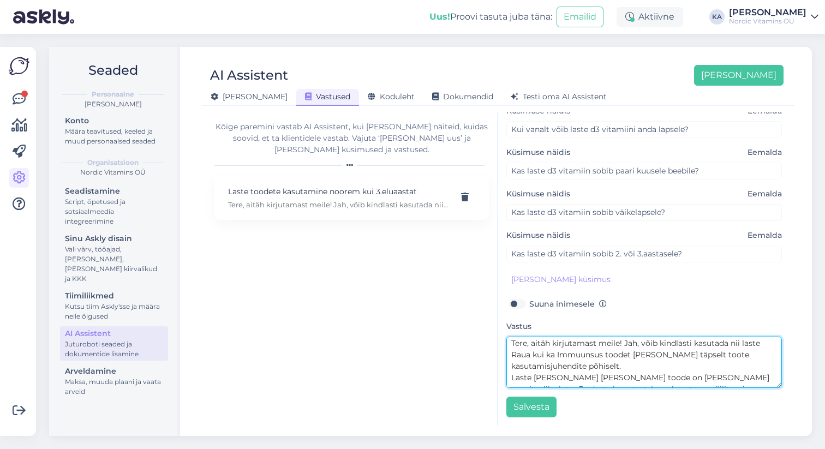
scroll to position [0, 0]
click at [624, 345] on textarea "Tere, aitäh kirjutamast meile! Jah, võib kindlasti kasutada nii laste Raua kui …" at bounding box center [644, 362] width 276 height 51
drag, startPoint x: 529, startPoint y: 357, endPoint x: 718, endPoint y: 365, distance: 188.4
click at [718, 365] on textarea "Tere, aitäh kirjutamast meile! Jah, võib kindlasti kasutada nii laste Raua kui …" at bounding box center [644, 362] width 276 height 51
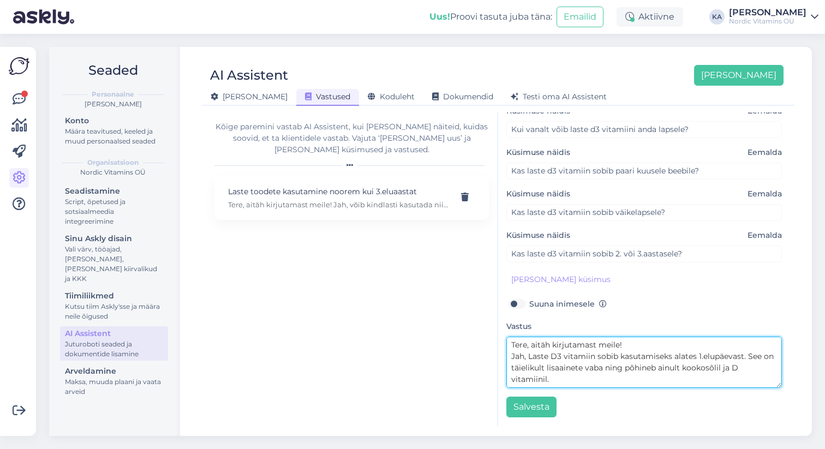
drag, startPoint x: 597, startPoint y: 366, endPoint x: 510, endPoint y: 378, distance: 87.7
click at [510, 378] on textarea "Tere, aitäh kirjutamast meile! Jah, Laste D3 vitamiin sobib kasutamiseks alates…" at bounding box center [644, 362] width 276 height 51
drag, startPoint x: 656, startPoint y: 371, endPoint x: 627, endPoint y: 370, distance: 29.5
click at [627, 370] on textarea "Tere, aitäh kirjutamast meile! Jah, Laste D3 vitamiin sobib kasutamiseks alates…" at bounding box center [644, 362] width 276 height 51
click at [748, 366] on textarea "Tere, aitäh kirjutamast meile! Jah, Laste D3 vitamiin sobib kasutamiseks alates…" at bounding box center [644, 362] width 276 height 51
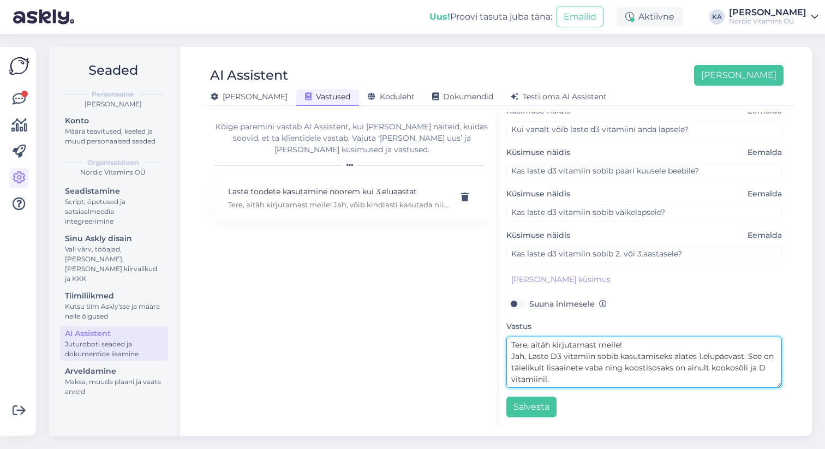
click at [544, 379] on textarea "Tere, aitäh kirjutamast meile! Jah, Laste D3 vitamiin sobib kasutamiseks alates…" at bounding box center [644, 362] width 276 height 51
click at [546, 379] on textarea "Tere, aitäh kirjutamast meile! Jah, Laste D3 vitamiin sobib kasutamiseks alates…" at bounding box center [644, 362] width 276 height 51
type textarea "Tere, aitäh kirjutamast meile! Jah, Laste D3 vitamiin sobib kasutamiseks alates…"
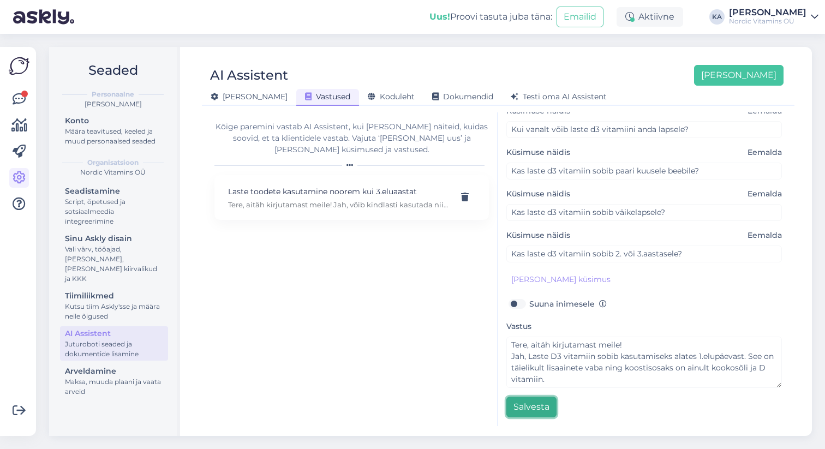
click at [529, 405] on button "Salvesta" at bounding box center [531, 407] width 50 height 21
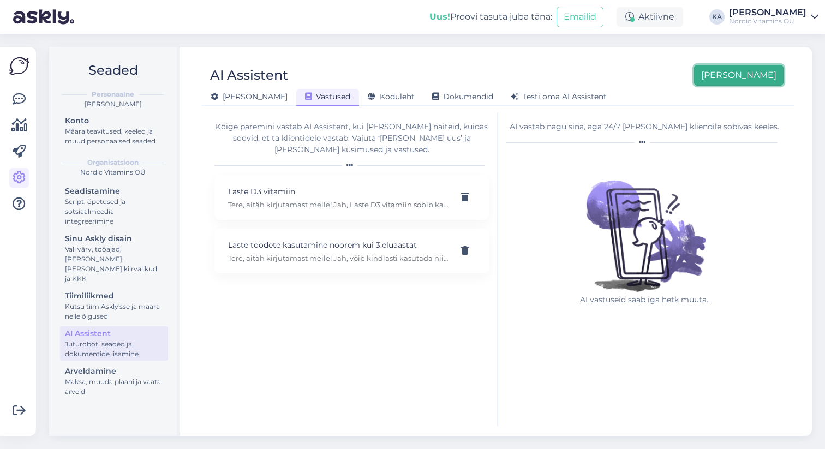
click at [755, 75] on button "[PERSON_NAME]" at bounding box center [738, 75] width 89 height 21
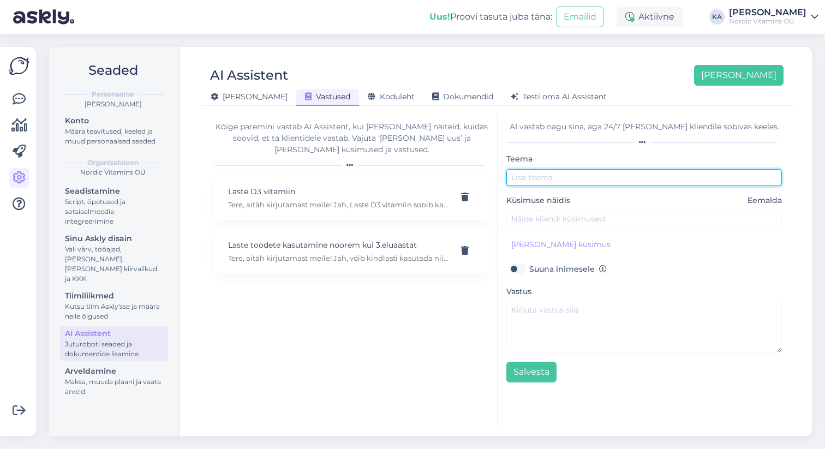
click at [557, 182] on input "text" at bounding box center [644, 177] width 276 height 17
type input "Rasedus ja vitamiinid"
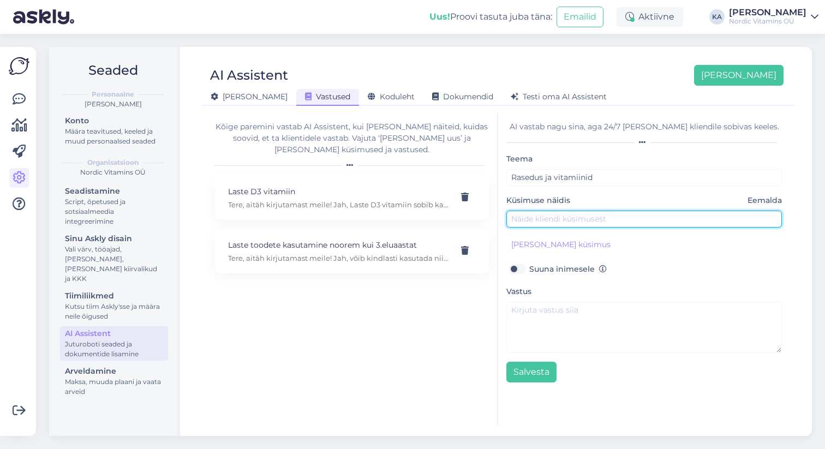
click at [530, 217] on input "text" at bounding box center [644, 219] width 276 height 17
paste input "Kas teie Raud spreina sobib ka rasedale?"
type input "Kas teie Raud spreina sobib ka rasedale?"
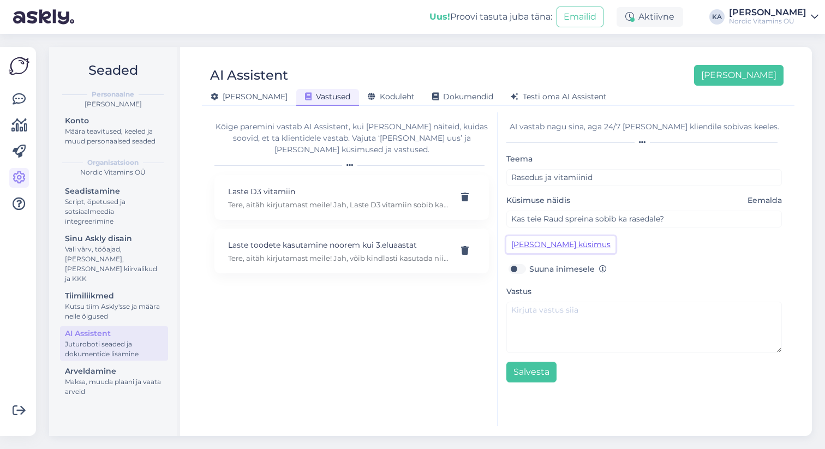
click at [569, 244] on button "[PERSON_NAME] küsimus" at bounding box center [560, 244] width 109 height 17
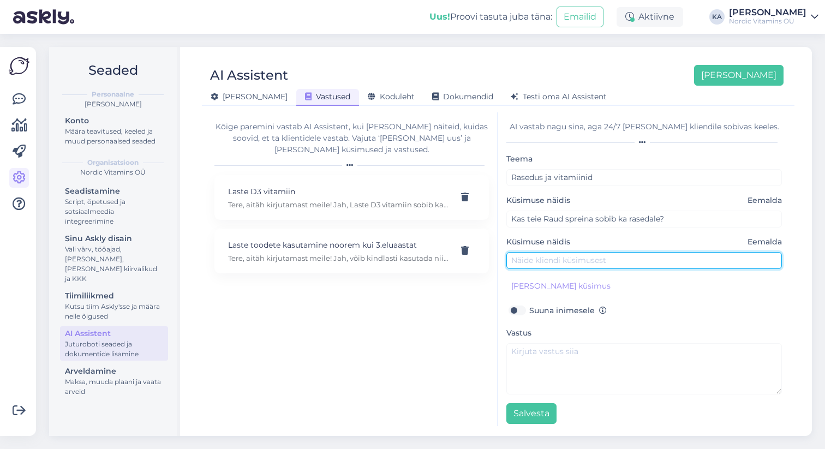
click at [575, 262] on input "text" at bounding box center [644, 260] width 276 height 17
type input "Kas teie vitamiine sobib kasutada raseduse ajal?"
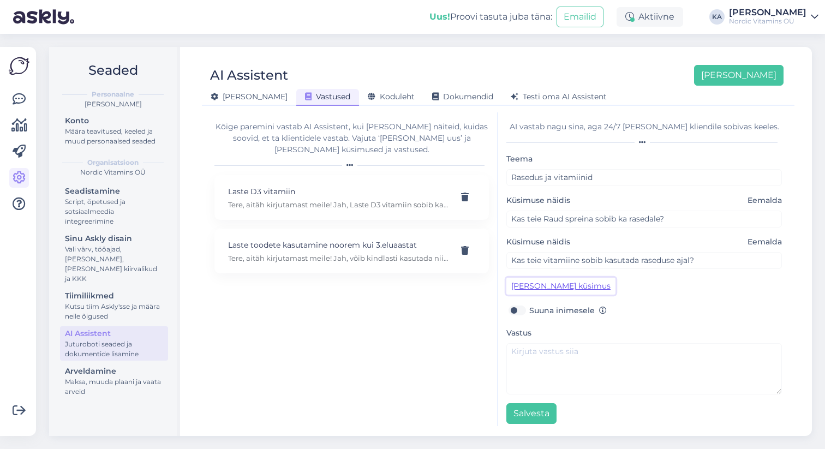
click at [536, 282] on button "[PERSON_NAME] küsimus" at bounding box center [560, 286] width 109 height 17
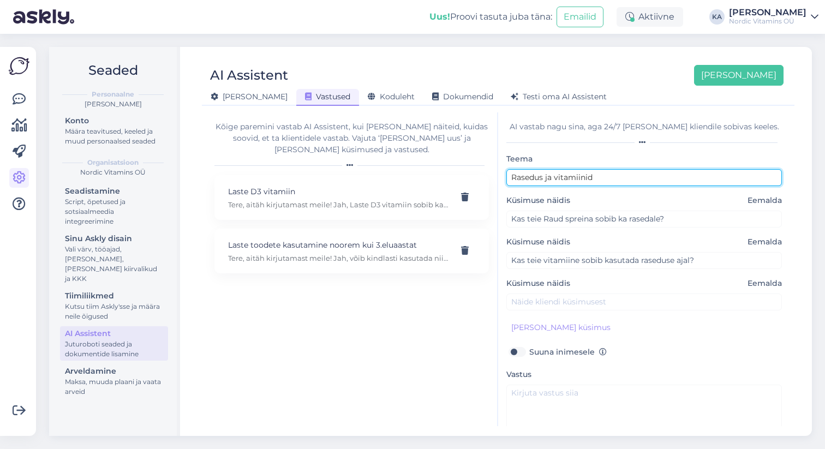
click at [542, 179] on input "Rasedus ja vitamiinid" at bounding box center [644, 177] width 276 height 17
type input "Rasedus/imetamine ja vitamiinid"
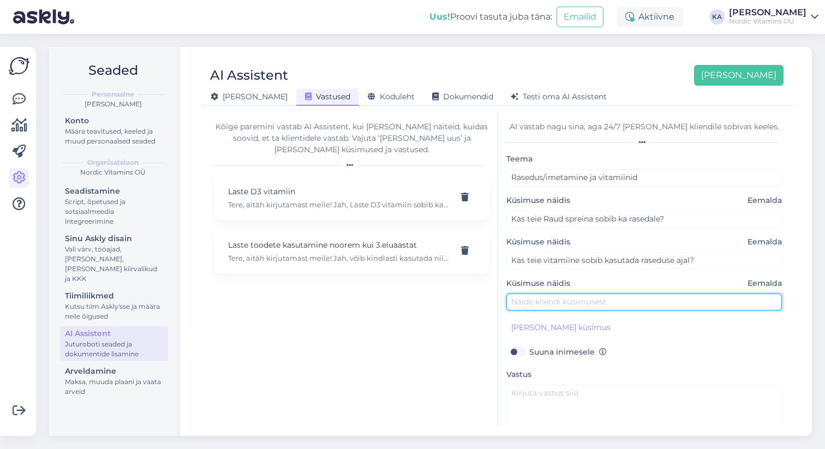
click at [582, 300] on input "text" at bounding box center [644, 302] width 276 height 17
type input "Kas teie vitamiine tohib kasutada imetamise ajal?"
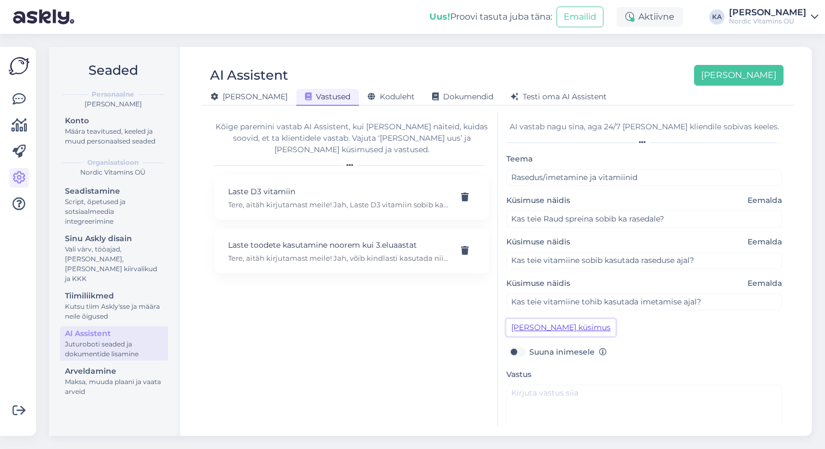
click at [550, 324] on button "[PERSON_NAME] küsimus" at bounding box center [560, 327] width 109 height 17
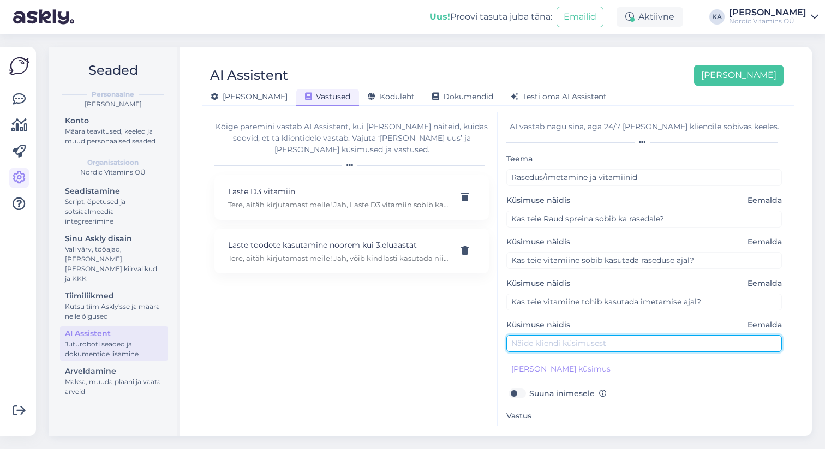
click at [551, 338] on input "text" at bounding box center [644, 343] width 276 height 17
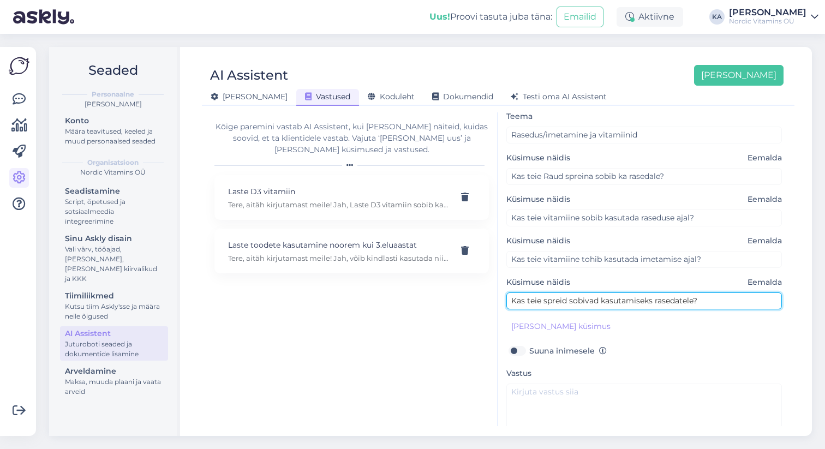
scroll to position [89, 0]
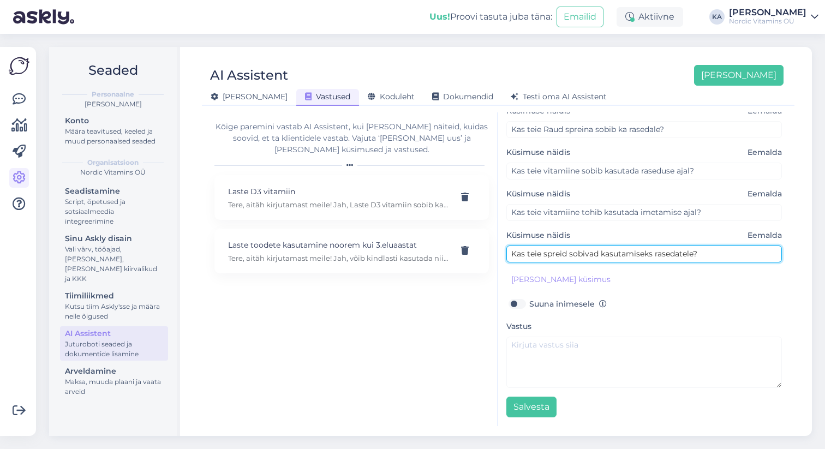
type input "Kas teie spreid sobivad kasutamiseks rasedatele?"
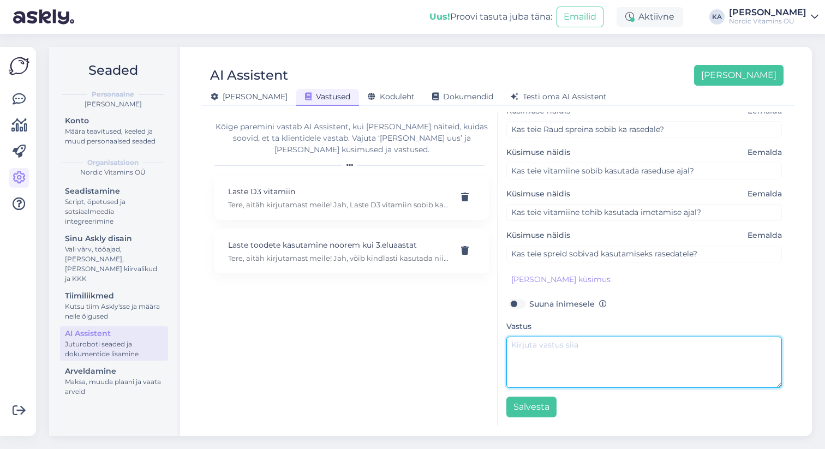
click at [532, 349] on textarea at bounding box center [644, 362] width 276 height 51
type textarea "Tere, aitäh kirjutamast meile! Jah, kõik meie vitamiinid sobivad kasutamiseks n…"
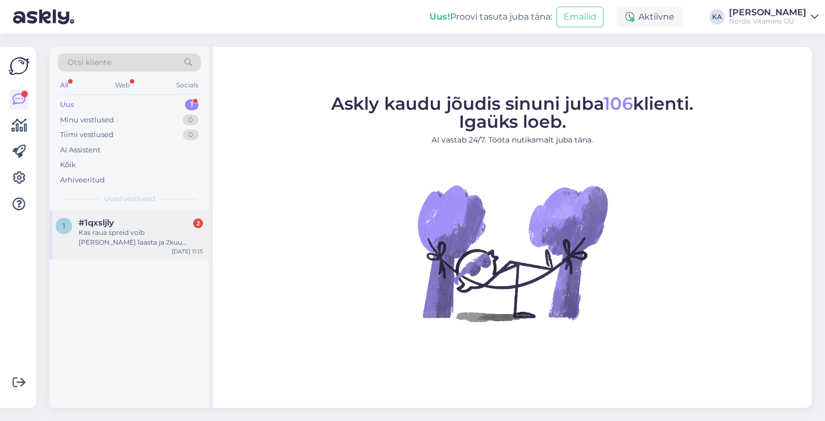
click at [123, 234] on div "Kas raua spreid voib [PERSON_NAME] 1aasta ja 2kuu vanusele lapsele?" at bounding box center [141, 238] width 124 height 20
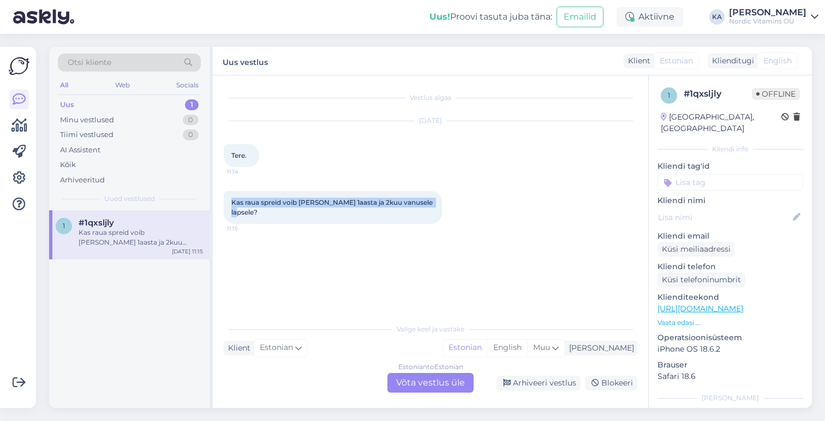
drag, startPoint x: 433, startPoint y: 204, endPoint x: 228, endPoint y: 200, distance: 204.7
click at [228, 200] on div "Kas raua spreid voib [PERSON_NAME] 1aasta ja 2kuu vanusele lapsele? 11:15" at bounding box center [333, 207] width 218 height 33
copy span "Kas raua spreid voib [PERSON_NAME] 1aasta ja 2kuu vanusele lapsele?"
click at [427, 382] on div "Estonian to Estonian Võta vestlus üle" at bounding box center [430, 383] width 86 height 20
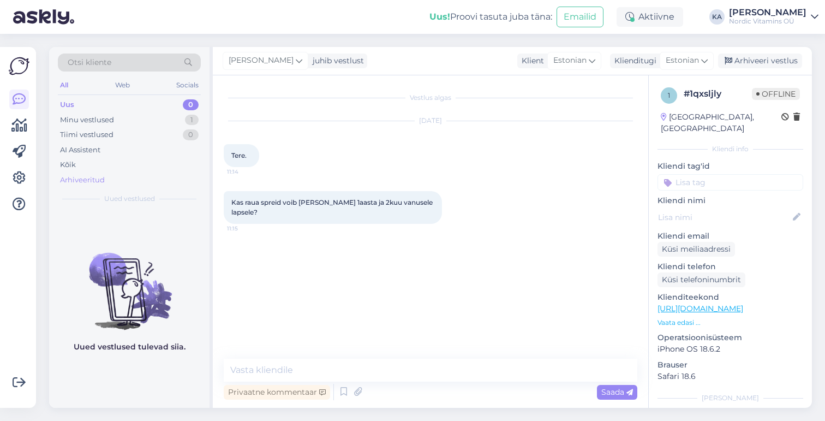
click at [85, 177] on div "Arhiveeritud" at bounding box center [82, 180] width 45 height 11
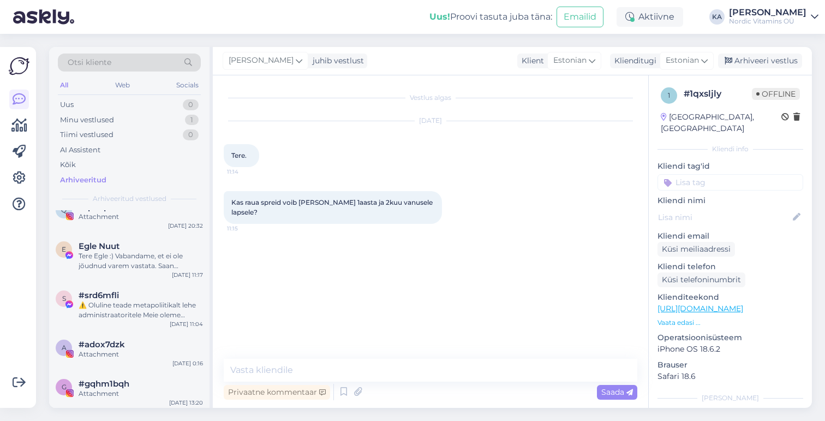
scroll to position [165, 0]
click at [138, 254] on div "Tere Egle :) Vabandame, et ei ole jõudnud varem vastata. Saan pakkuda BEEBI15 s…" at bounding box center [141, 259] width 124 height 20
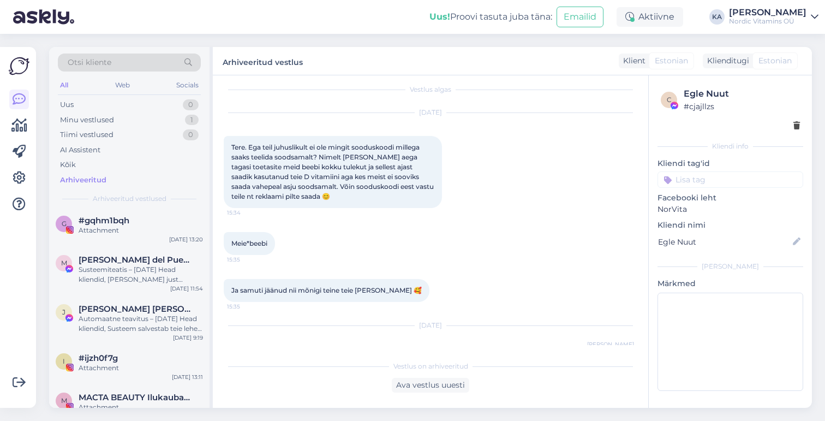
scroll to position [325, 0]
click at [128, 325] on div "Automaatne teavitus – [DATE] Head kliendid, Susteem salvestab teie lehel tehtud…" at bounding box center [141, 325] width 124 height 20
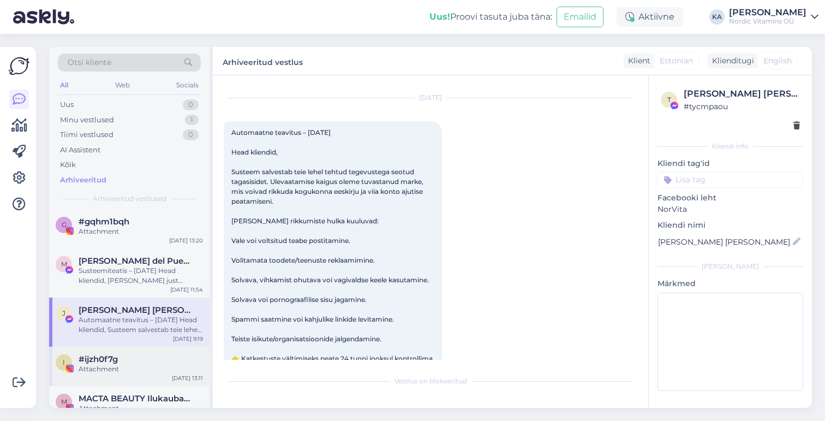
click at [131, 369] on div "Attachment" at bounding box center [141, 369] width 124 height 10
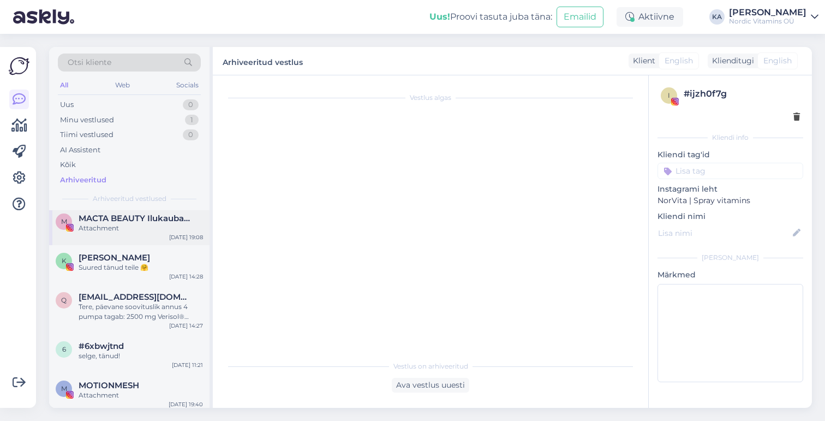
scroll to position [506, 0]
click at [120, 316] on div "Tere, päevane soovituslik annus 4 pumpa tagab: 2500 mg Verisol® Kollageeni, 300…" at bounding box center [141, 311] width 124 height 20
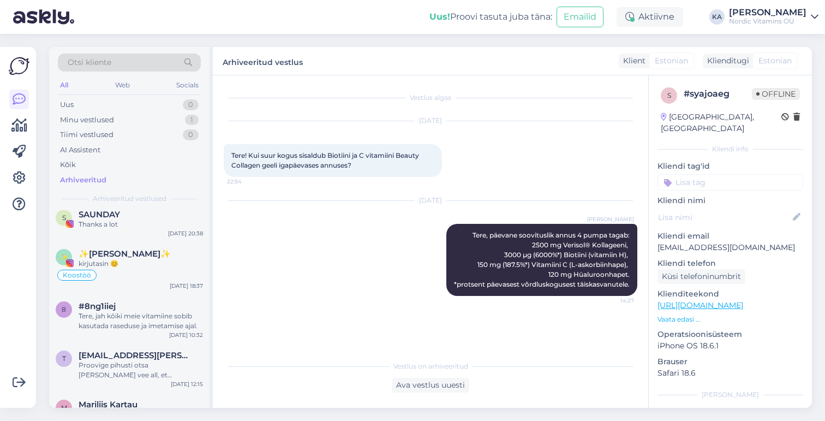
scroll to position [767, 0]
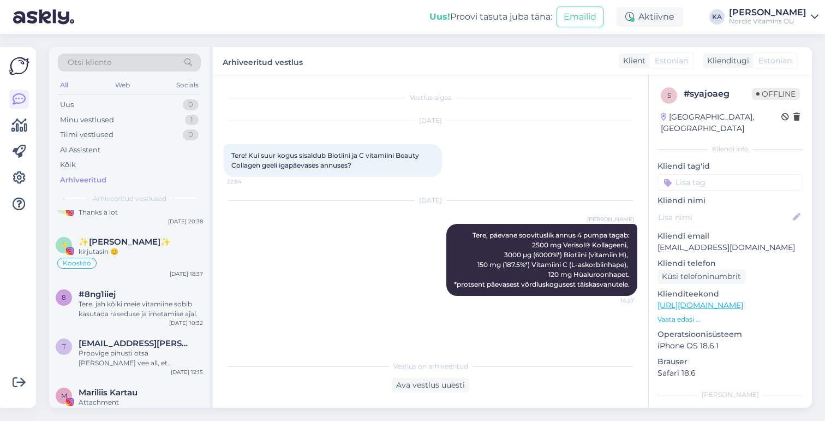
click at [117, 316] on div "Tere, jah kõiki meie vitamiine sobib kasutada raseduse ja imetamise ajal." at bounding box center [141, 309] width 124 height 20
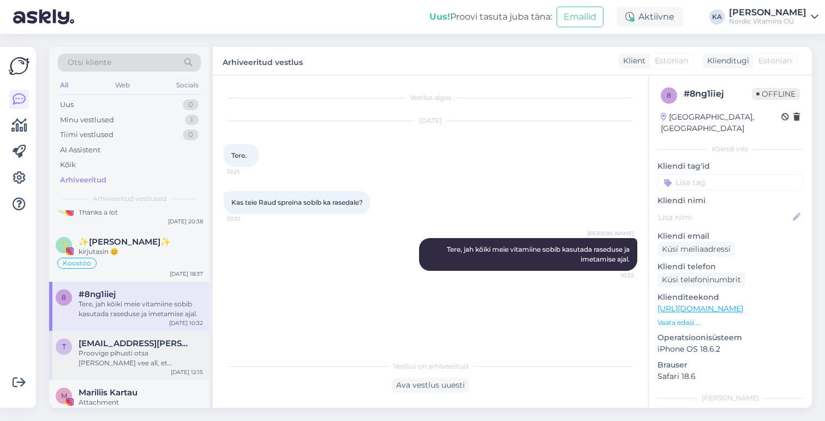
click at [123, 352] on div "Proovige pihusti otsa [PERSON_NAME] vee all, et puhastada pihusti otsa." at bounding box center [141, 358] width 124 height 20
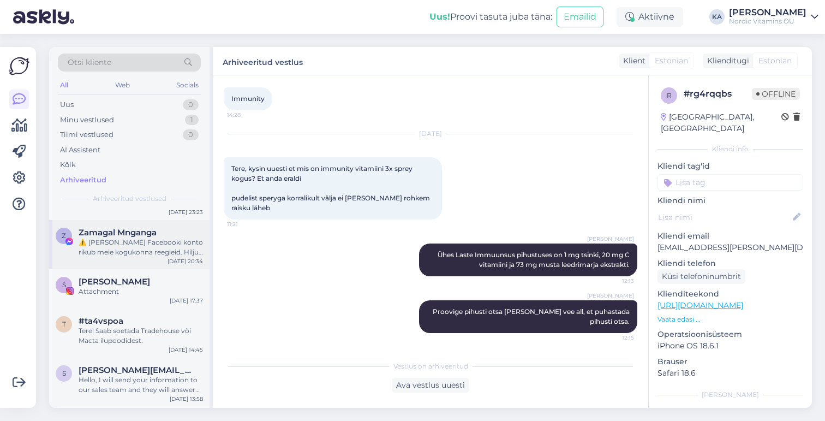
scroll to position [976, 0]
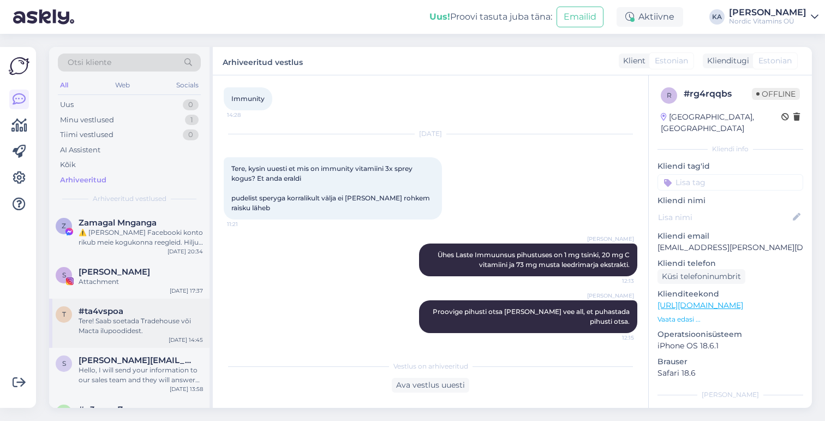
click at [112, 325] on div "Tere! Saab soetada Tradehouse või Macta ilupoodidest." at bounding box center [141, 326] width 124 height 20
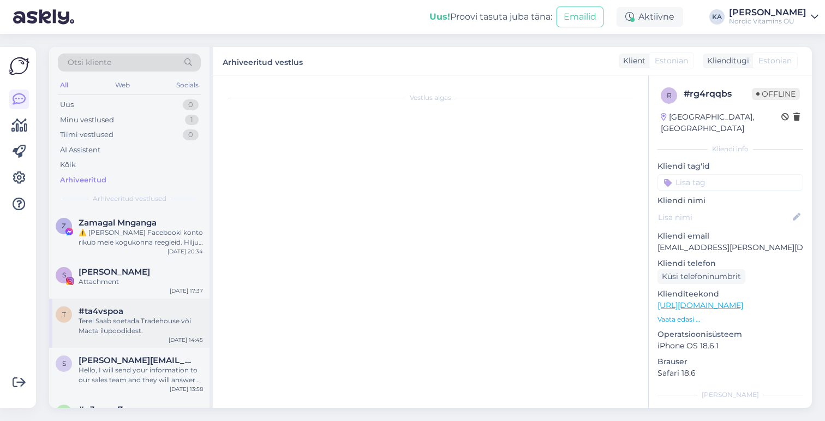
scroll to position [49, 0]
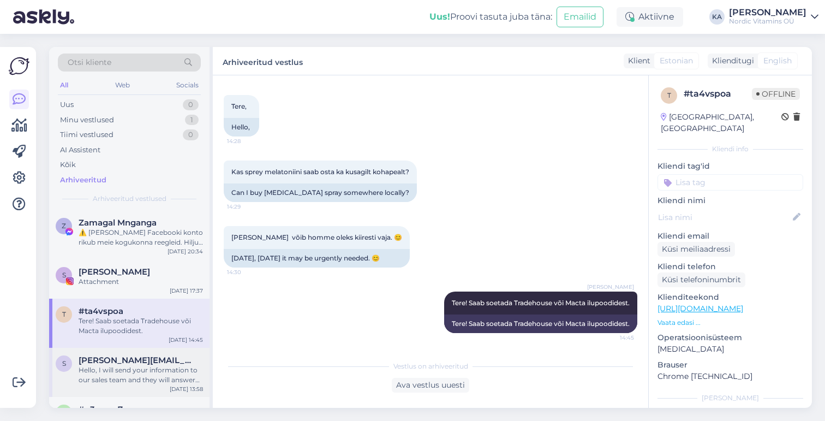
click at [130, 371] on div "Hello, I will send your information to our sales team and they will answer you.…" at bounding box center [141, 375] width 124 height 20
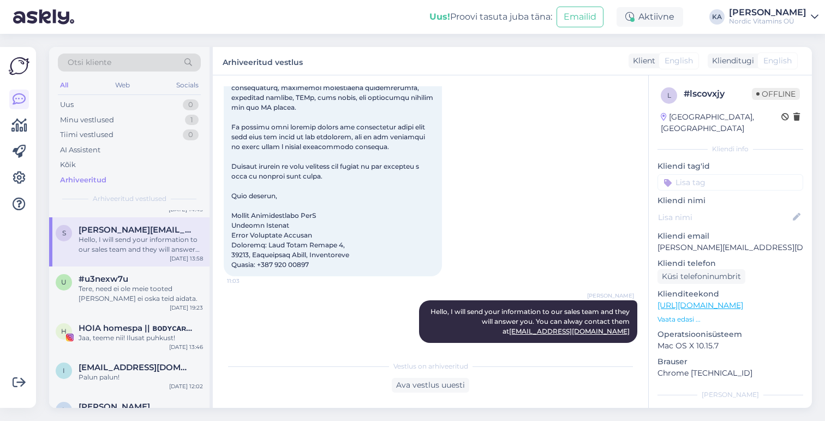
scroll to position [1107, 0]
click at [122, 293] on div "Tere, need ei ole meie tooted [PERSON_NAME] ei oska teid aidata." at bounding box center [141, 293] width 124 height 20
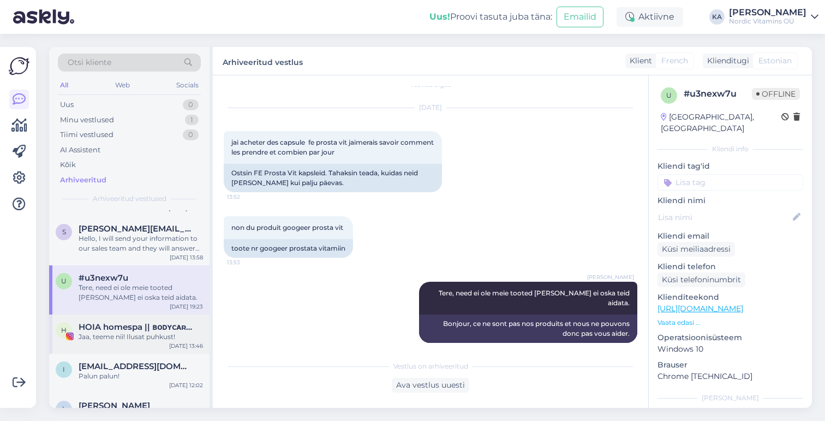
click at [132, 326] on span "HOIA homespa || ʙᴏᴅʏᴄᴀʀᴇ 🌿" at bounding box center [135, 327] width 113 height 10
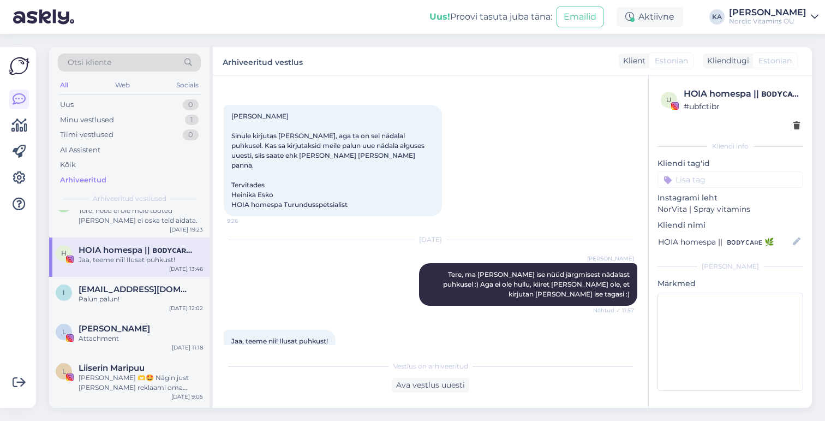
scroll to position [1194, 0]
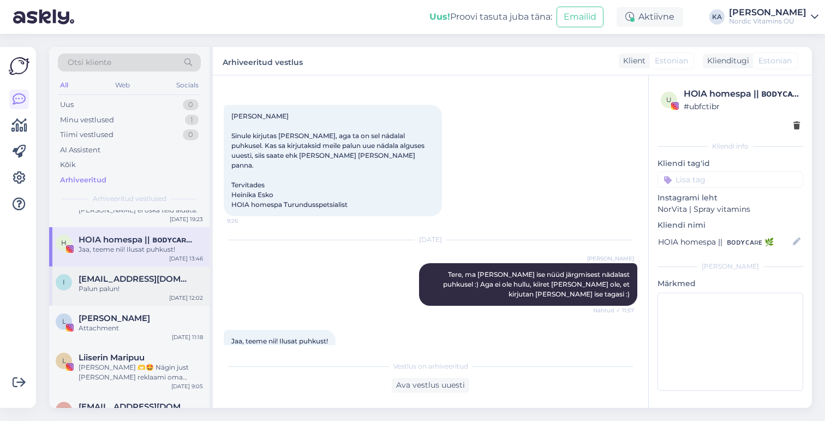
click at [130, 290] on div "Palun palun!" at bounding box center [141, 289] width 124 height 10
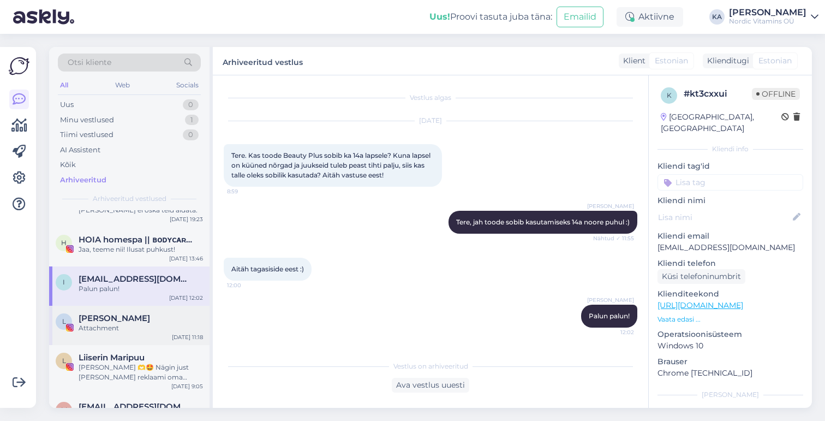
click at [123, 323] on div "Attachment" at bounding box center [141, 328] width 124 height 10
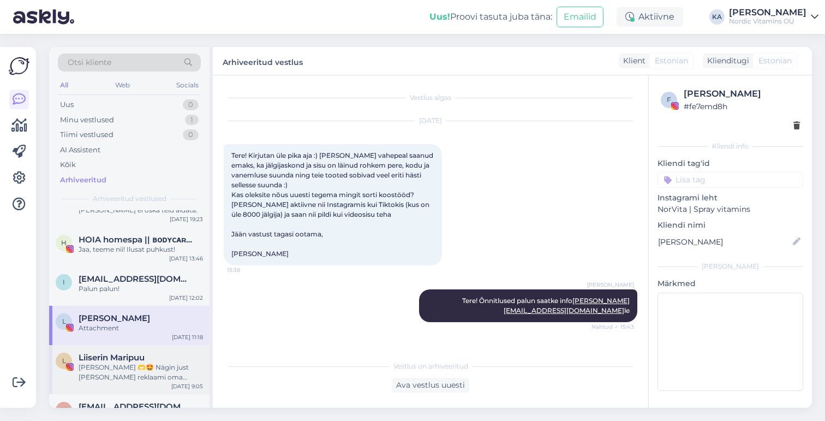
click at [129, 366] on div "[PERSON_NAME] 🫶🤩 Nägin just [PERSON_NAME] reklaami oma Instagrammi lehel [PERSO…" at bounding box center [141, 372] width 124 height 20
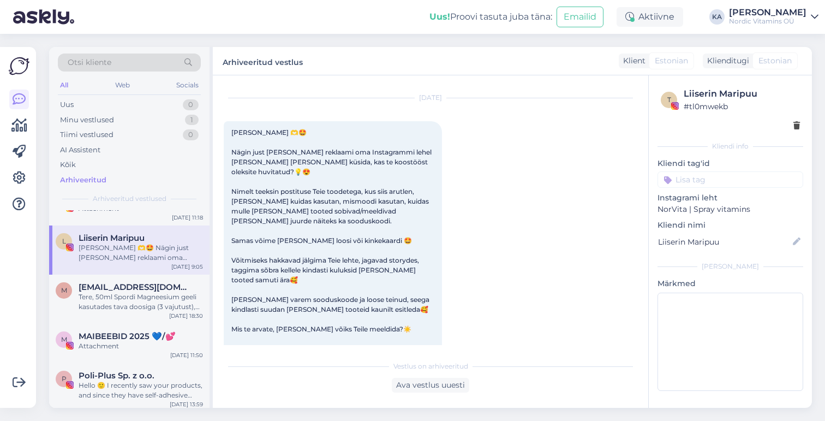
scroll to position [1328, 0]
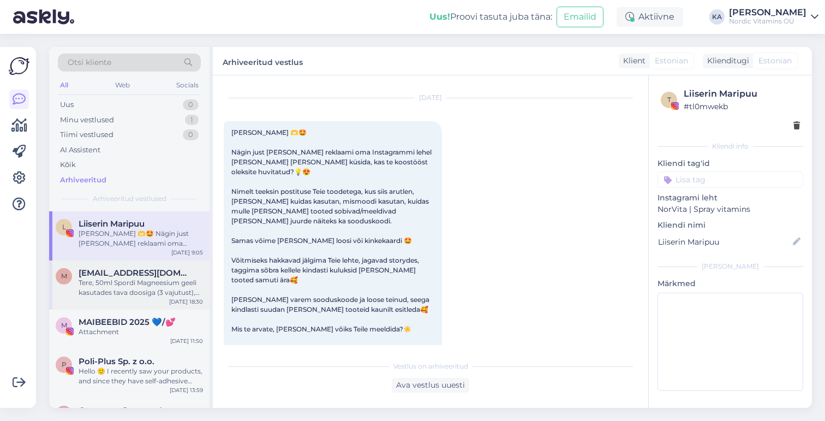
click at [119, 287] on div "Tere, 50ml Spordi Magneesium geeli kasutades tava doosiga (3 vajutust), jagub s…" at bounding box center [141, 288] width 124 height 20
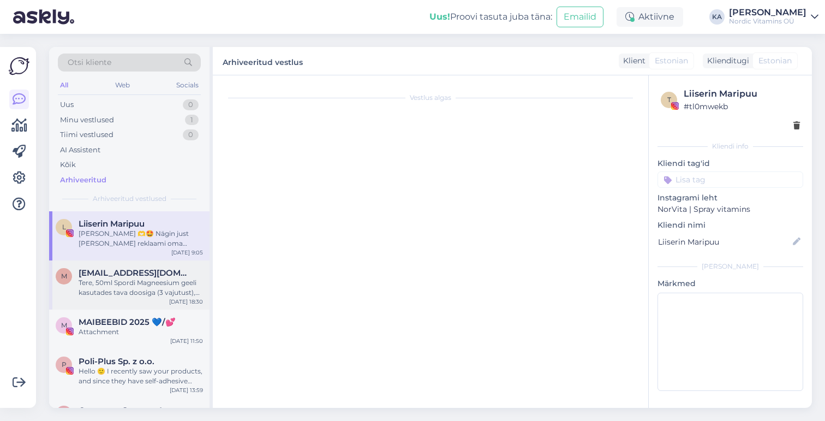
scroll to position [0, 0]
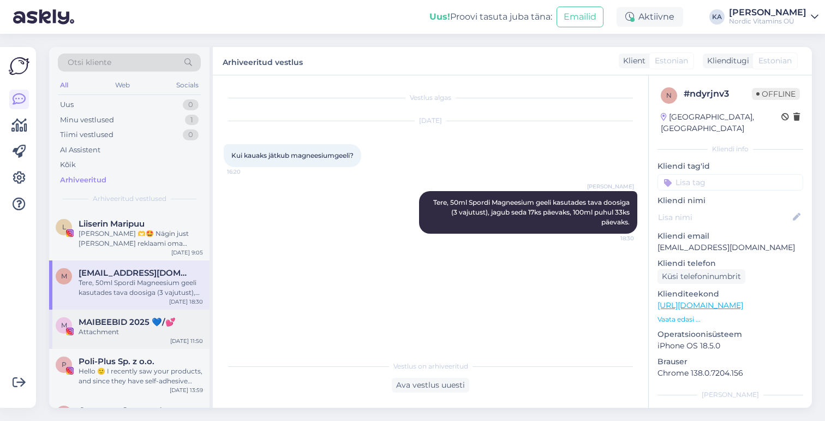
click at [125, 329] on div "Attachment" at bounding box center [141, 332] width 124 height 10
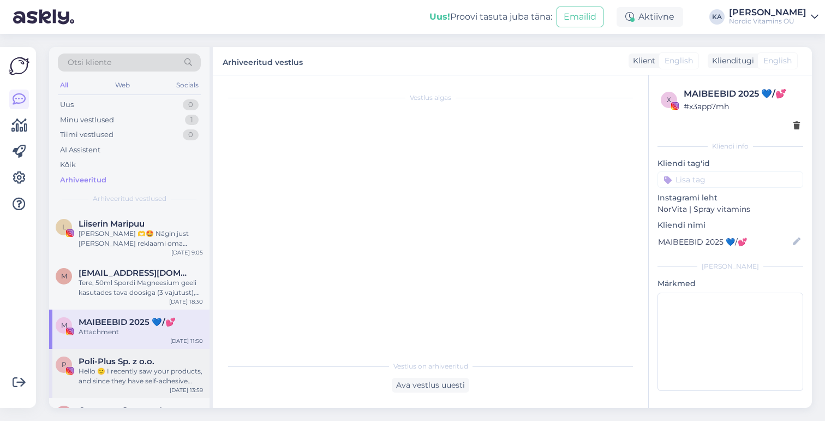
click at [129, 366] on span "Poli-Plus Sp. z o.o." at bounding box center [117, 361] width 76 height 10
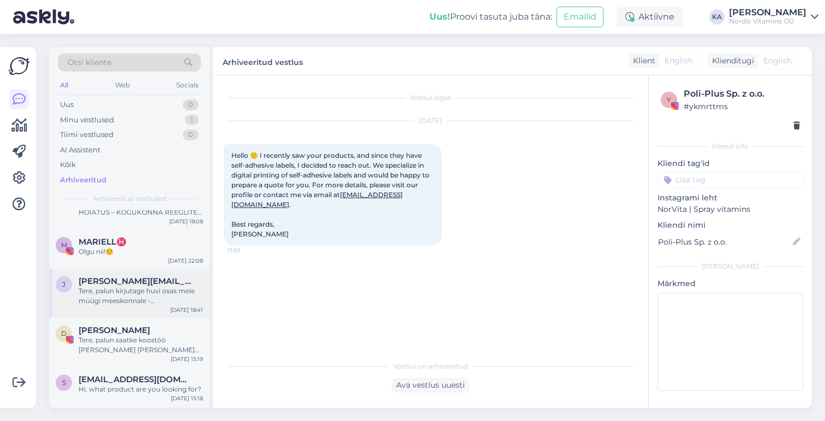
scroll to position [1565, 0]
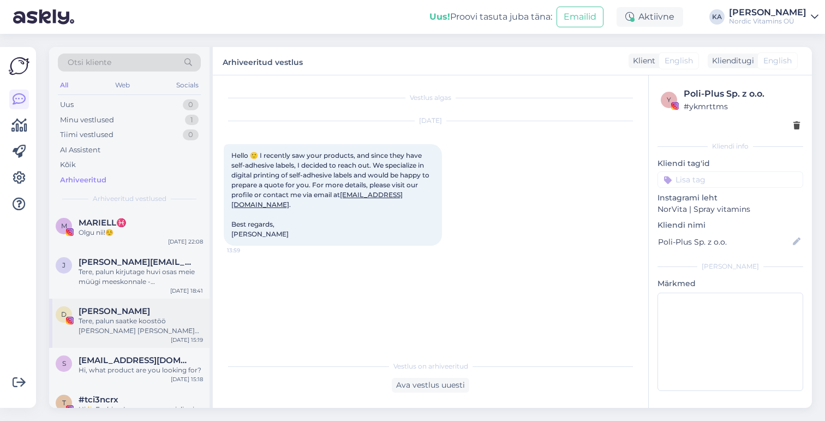
click at [130, 320] on div "Tere, palun saatke koostöö [PERSON_NAME] [PERSON_NAME][EMAIL_ADDRESS][DOMAIN_NA…" at bounding box center [141, 326] width 124 height 20
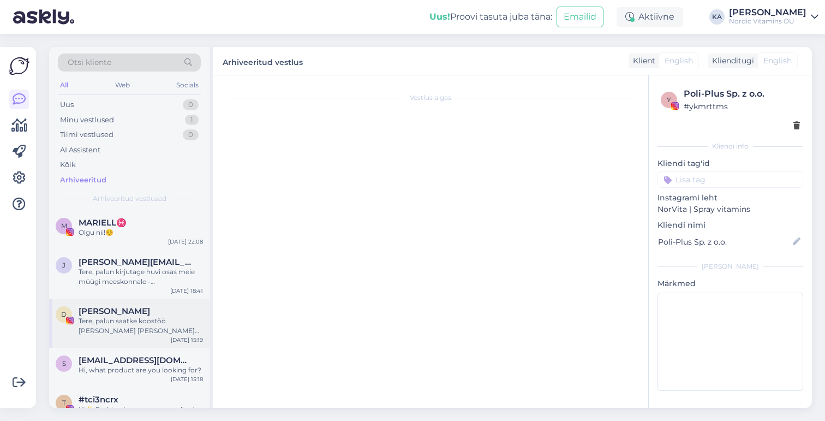
scroll to position [258, 0]
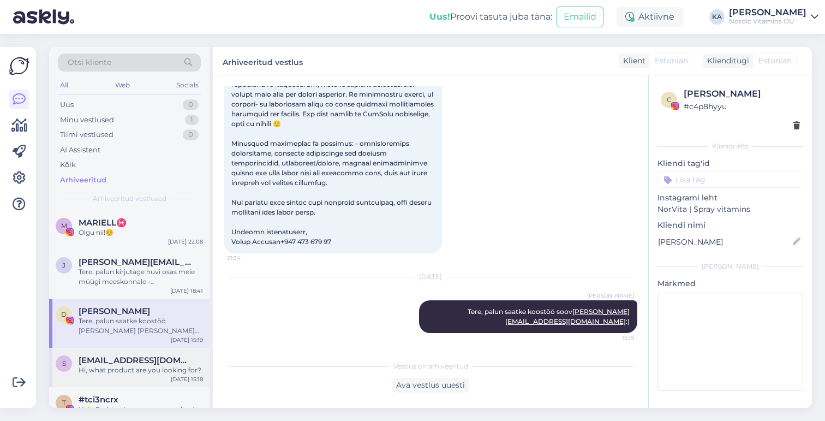
click at [129, 358] on span "[EMAIL_ADDRESS][DOMAIN_NAME]" at bounding box center [135, 360] width 113 height 10
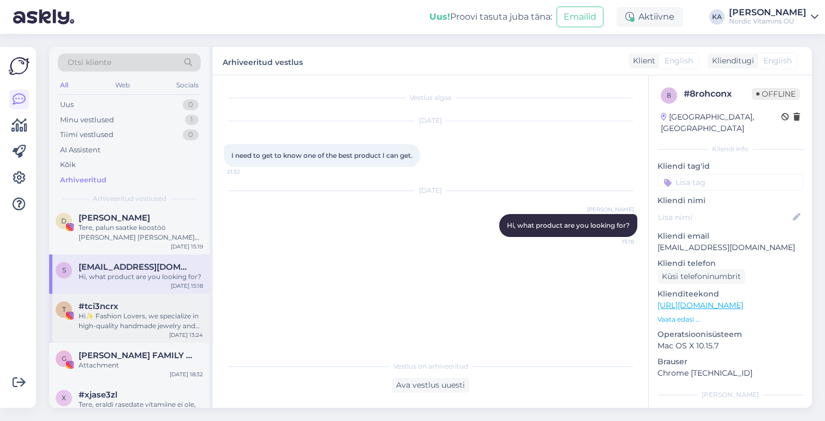
scroll to position [1682, 0]
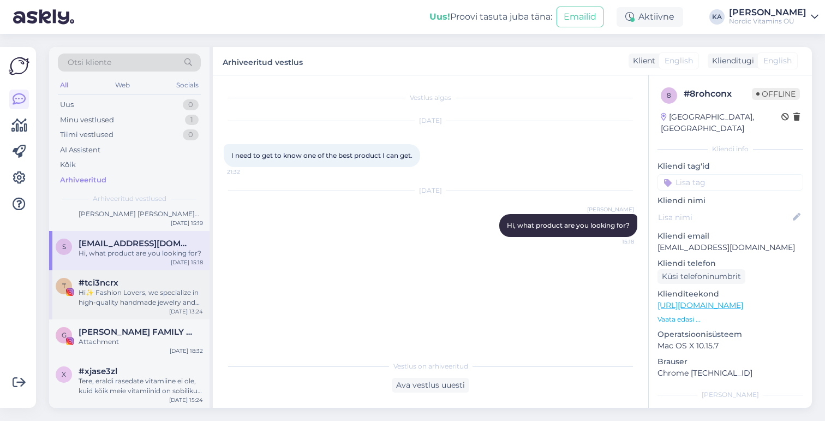
click at [121, 288] on div "Hi✨ Fashion Lovers, we specialize in high-quality handmade jewelry and bags, cr…" at bounding box center [141, 298] width 124 height 20
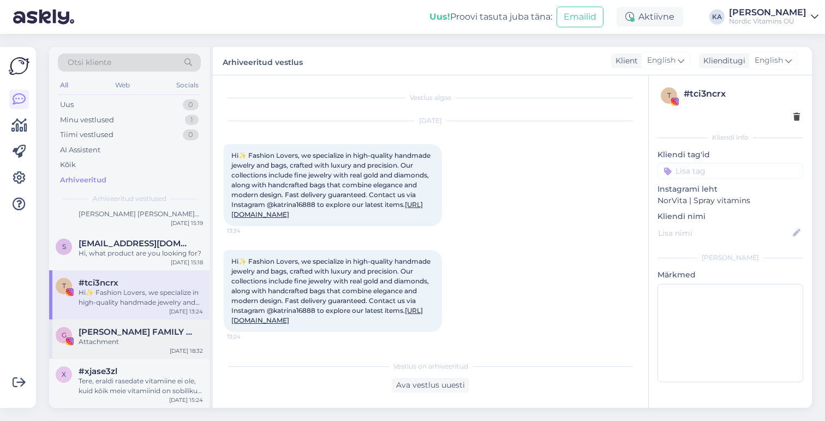
click at [117, 346] on div "G GRAHAM FAMILY | UGC Attachment Jul 18 18:32" at bounding box center [129, 338] width 160 height 39
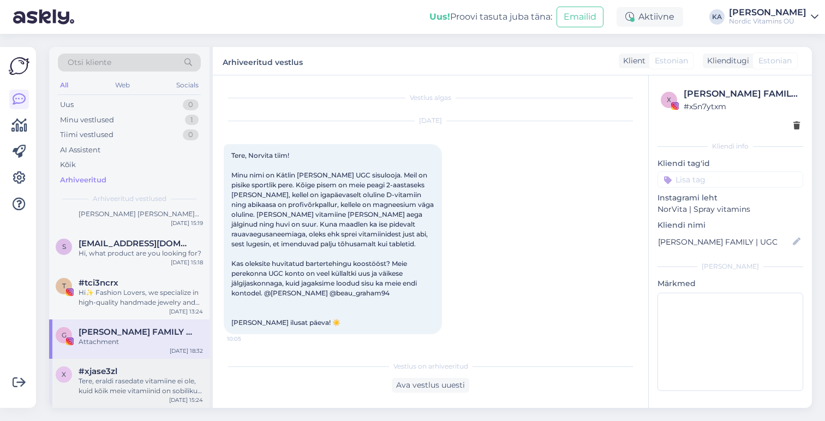
click at [124, 381] on div "Tere, eraldi rasedate vitamiine ei ole, kuid kõik meie vitamiinid on sobilikud …" at bounding box center [141, 386] width 124 height 20
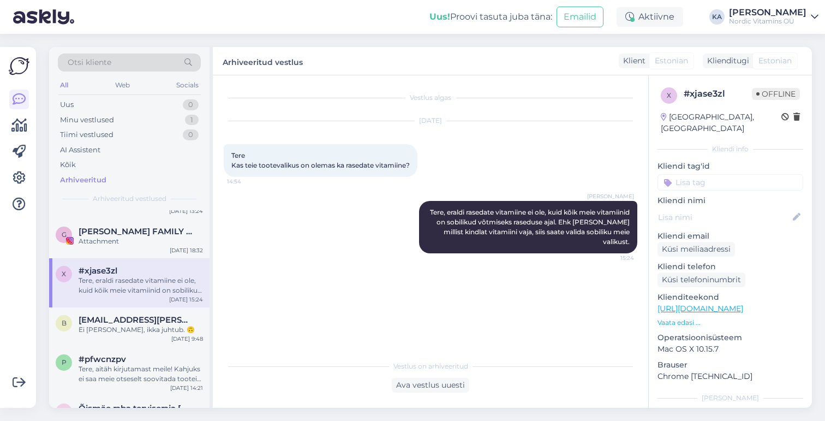
scroll to position [1800, 0]
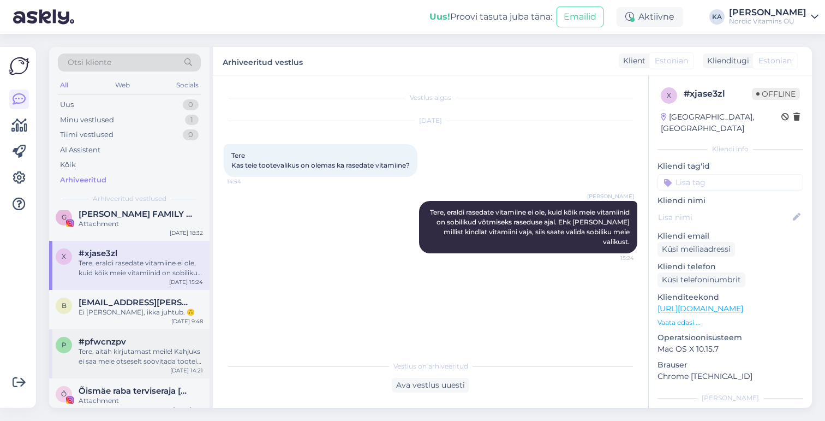
click at [131, 351] on div "Tere, aitäh kirjutamast meile! Kahjuks ei saa meie otseselt soovitada tooteid […" at bounding box center [141, 356] width 124 height 20
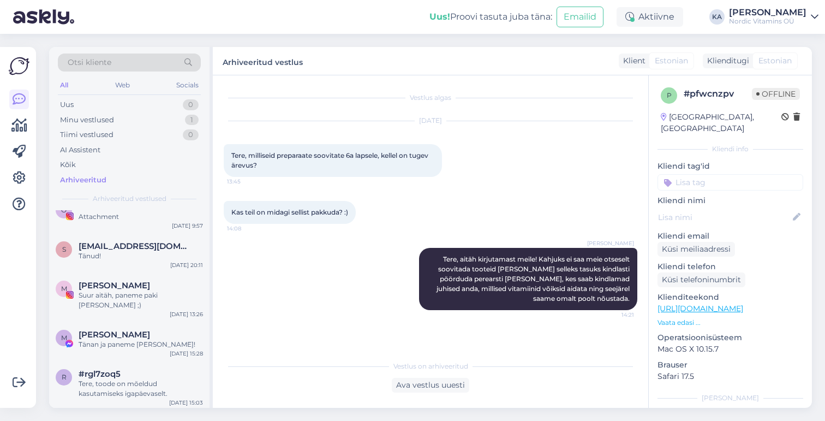
scroll to position [2103, 0]
click at [123, 367] on div "#rgl7zoq5" at bounding box center [141, 372] width 124 height 10
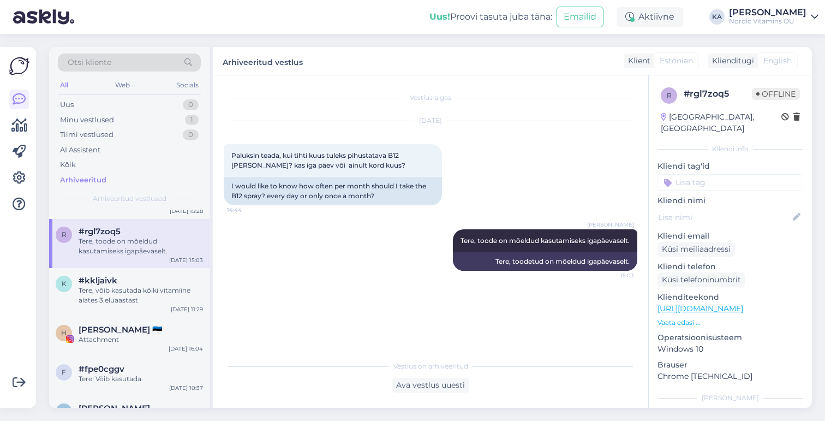
scroll to position [2248, 0]
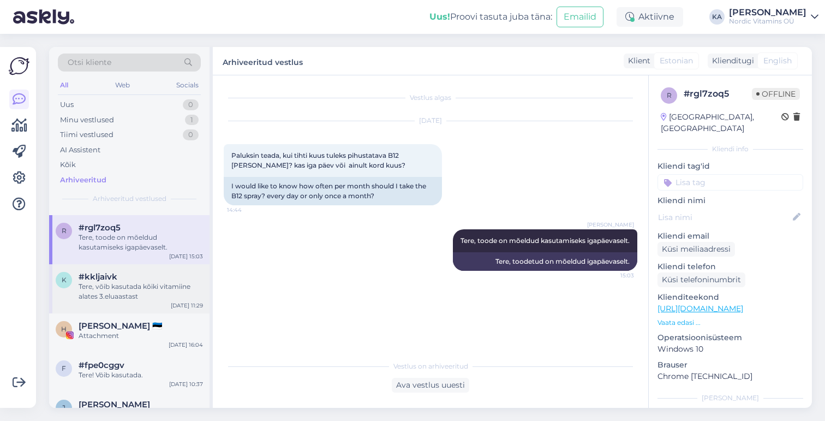
click at [132, 282] on div "Tere, võib kasutada kõiki vitamiine alates 3.eluaastast" at bounding box center [141, 292] width 124 height 20
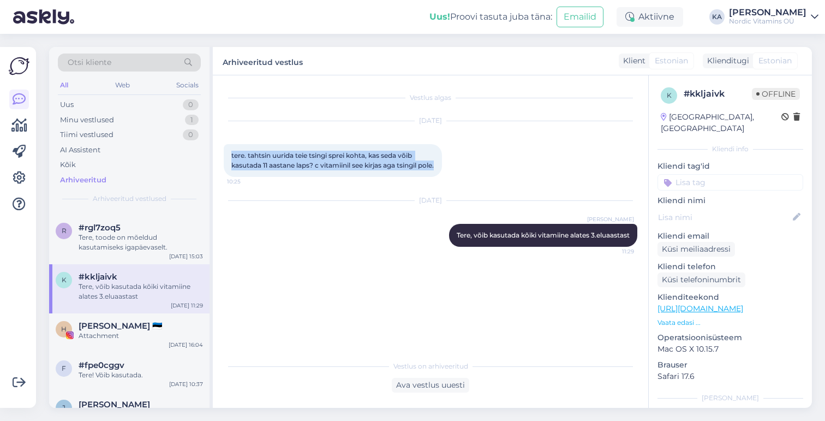
drag, startPoint x: 232, startPoint y: 154, endPoint x: 253, endPoint y: 175, distance: 28.9
click at [253, 175] on div "tere. tahtsin uurida teie tsingi sprei kohta, kas seda võib kasutada 11 aastane…" at bounding box center [333, 160] width 218 height 33
copy span "tere. tahtsin uurida teie tsingi sprei kohta, kas seda võib kasutada 11 aastane…"
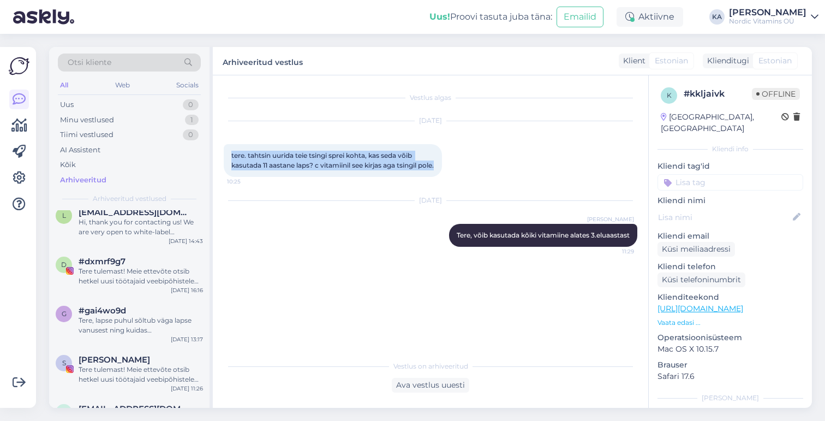
scroll to position [2638, 0]
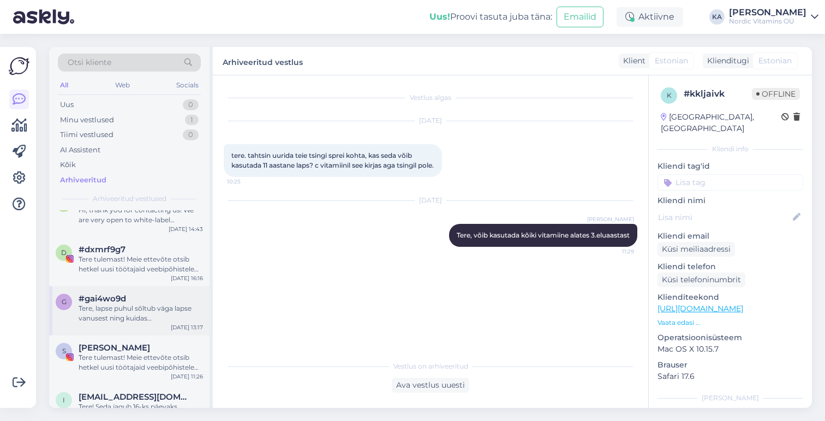
click at [118, 306] on div "Tere, lapse puhul sõltub väga lapse vanusest ning kuidas üldine tervis on. Meie…" at bounding box center [141, 313] width 124 height 20
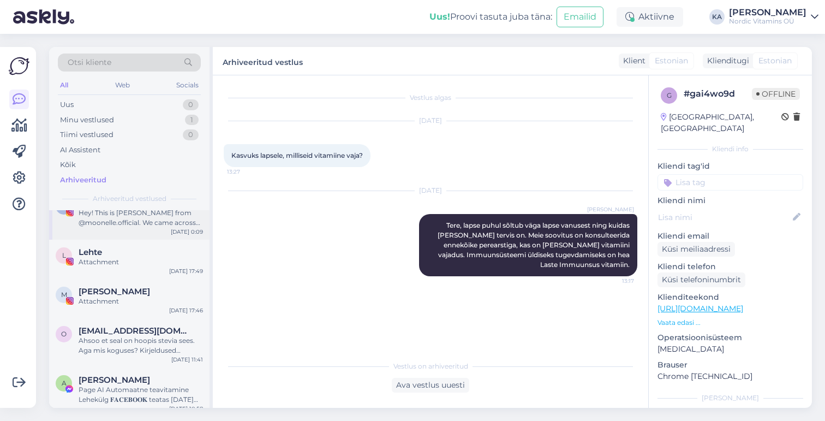
scroll to position [4759, 0]
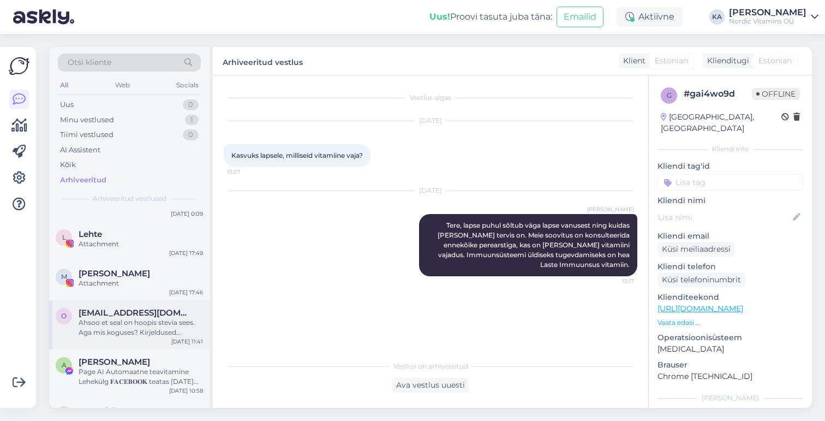
click at [152, 318] on div "Ahsoo et seal on hoopis stevia sees. Aga mis koguses? Kirjeldused seda ei ole" at bounding box center [141, 328] width 124 height 20
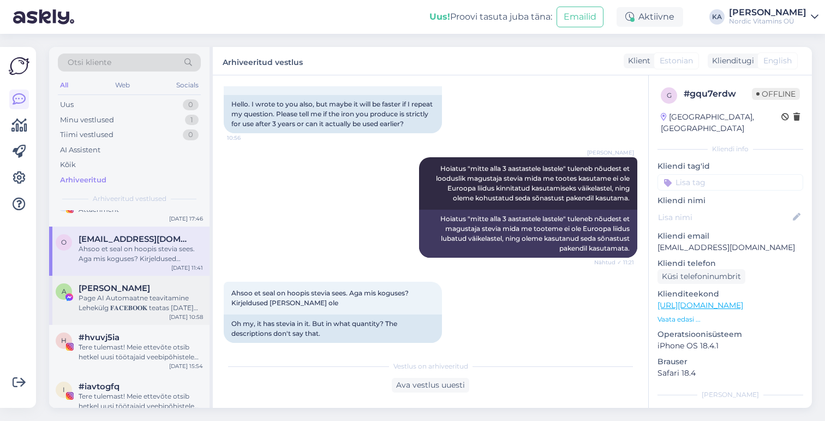
scroll to position [4834, 0]
click at [146, 380] on div "#iavtogfq" at bounding box center [141, 385] width 124 height 10
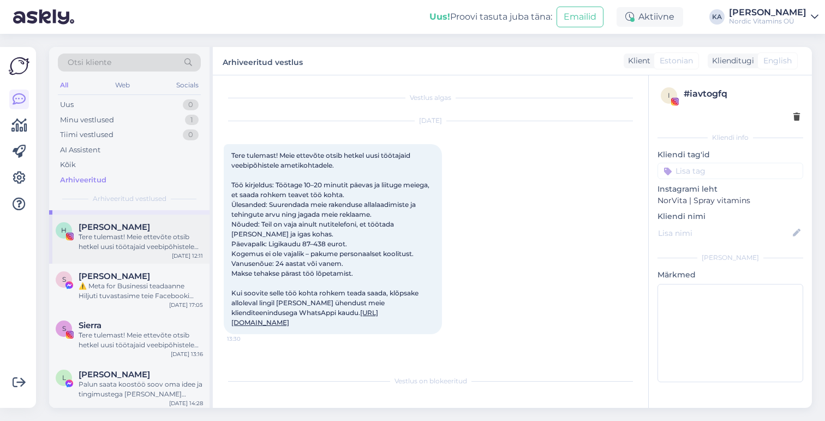
scroll to position [5041, 0]
click at [143, 330] on div "Tere tulemast! Meie ettevõte otsib hetkel uusi töötajaid veebipõhistele ametiko…" at bounding box center [141, 340] width 124 height 20
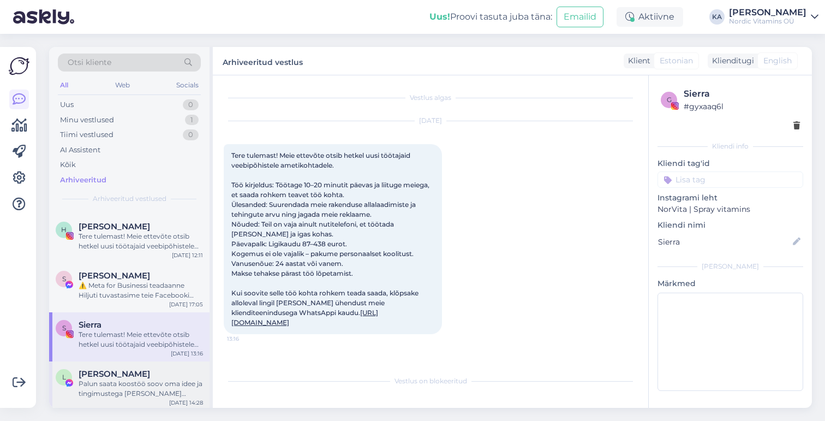
click at [141, 379] on div "Palun saata koostöö soov oma idee ja tingimustega kristi@norvita.eu :)" at bounding box center [141, 389] width 124 height 20
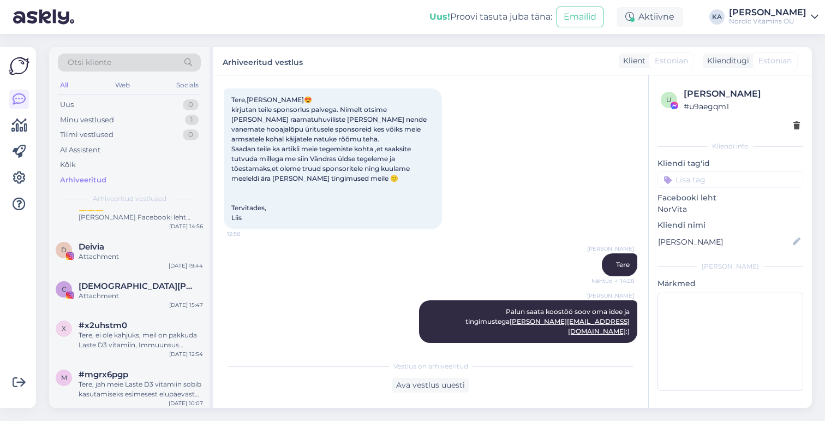
scroll to position [6152, 0]
click at [132, 329] on div "Tere, ei ole kahjuks, meil on pakkuda Laste D3 vitamiin, Immuunsus ja Raud toid…" at bounding box center [141, 339] width 124 height 20
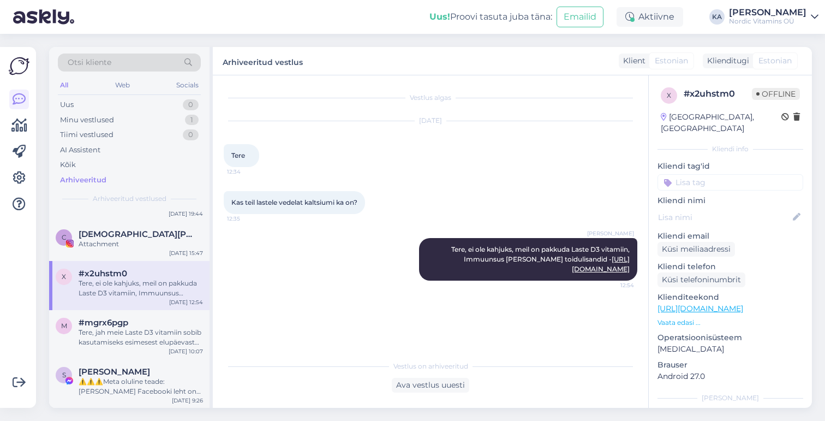
scroll to position [6201, 0]
click at [132, 329] on div "Tere, jah meie Laste D3 vitamiin sobib kasutamiseks esimesest elupäevast alates…" at bounding box center [141, 339] width 124 height 20
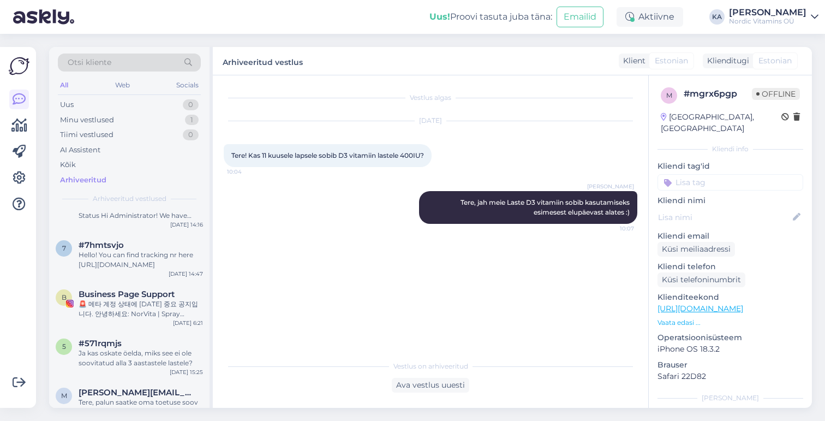
scroll to position [8485, 0]
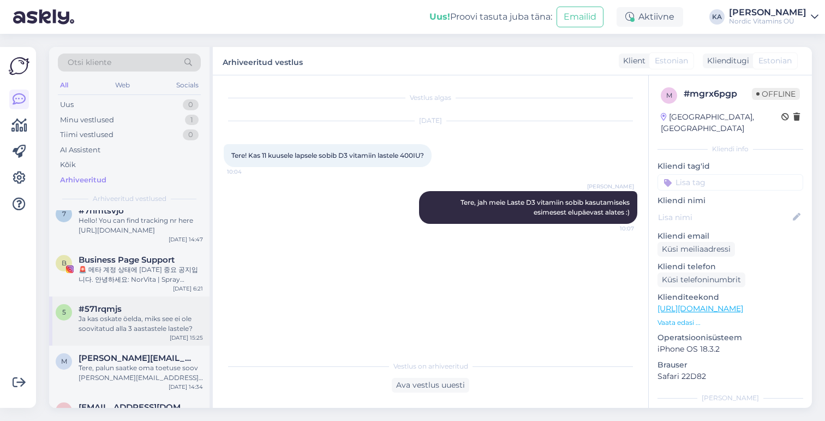
click at [123, 314] on div "Ja kas oskate öelda, miks see ei ole soovitatud alla 3 aastastele lastele?" at bounding box center [141, 324] width 124 height 20
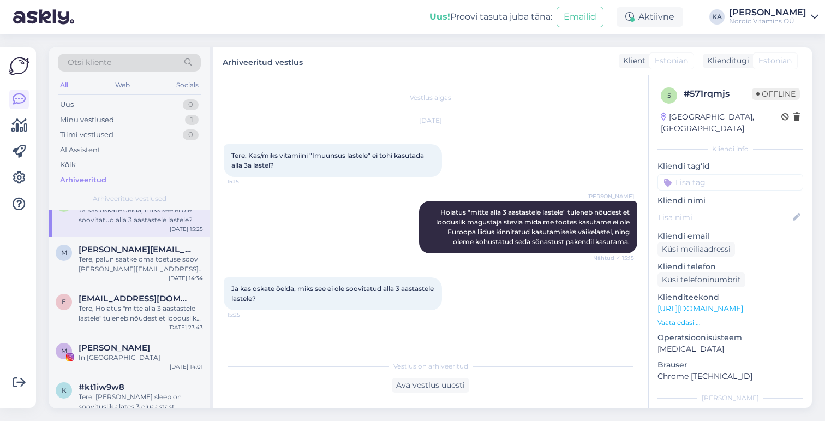
scroll to position [8595, 0]
click at [119, 302] on div "Tere, Hoiatus "mitte alla 3 aastastele lastele" tuleneb nõudest et looduslik ma…" at bounding box center [141, 312] width 124 height 20
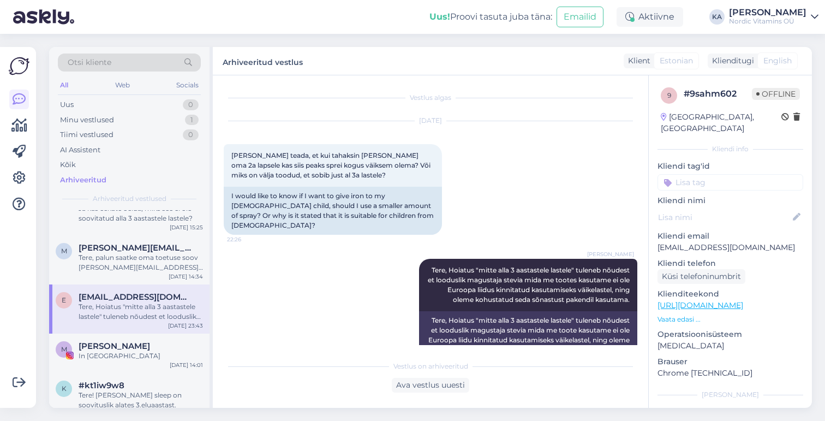
scroll to position [16, 0]
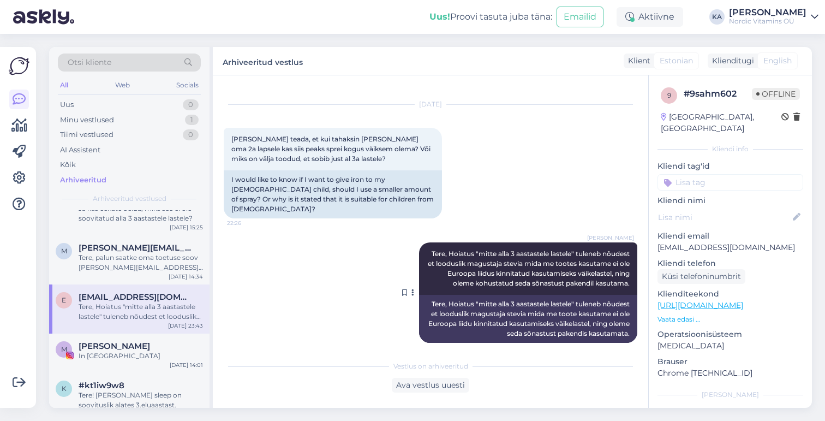
drag, startPoint x: 428, startPoint y: 242, endPoint x: 635, endPoint y: 271, distance: 208.2
click at [635, 271] on div "Indrek Viirpalu Tere, Hoiatus "mitte alla 3 aastastele lastele" tuleneb nõudest…" at bounding box center [528, 268] width 218 height 52
copy span "Tere, Hoiatus "mitte alla 3 aastastele lastele" tuleneb nõudest et looduslik ma…"
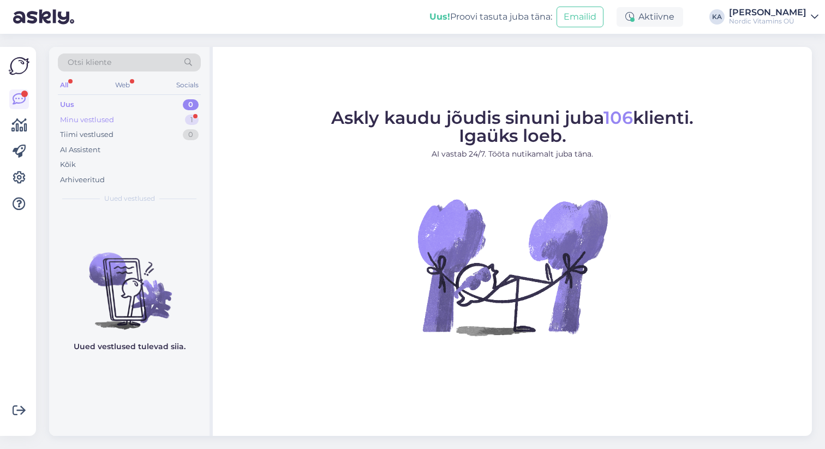
click at [92, 123] on div "Minu vestlused" at bounding box center [87, 120] width 54 height 11
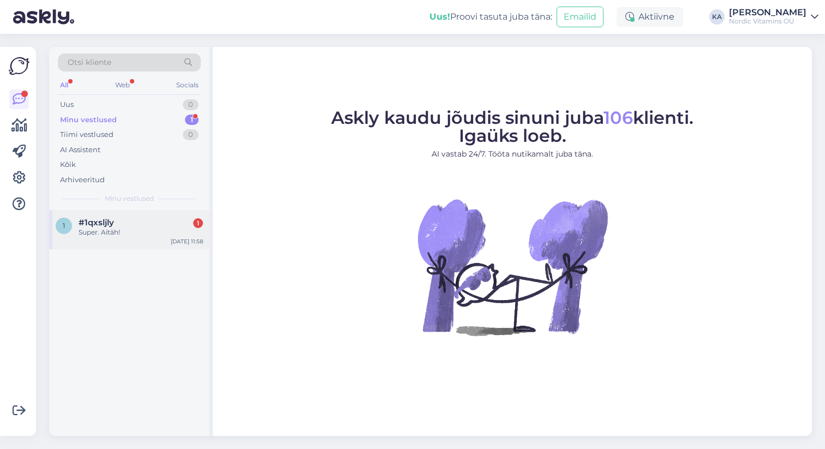
click at [100, 218] on span "#1qxsljly" at bounding box center [96, 223] width 35 height 10
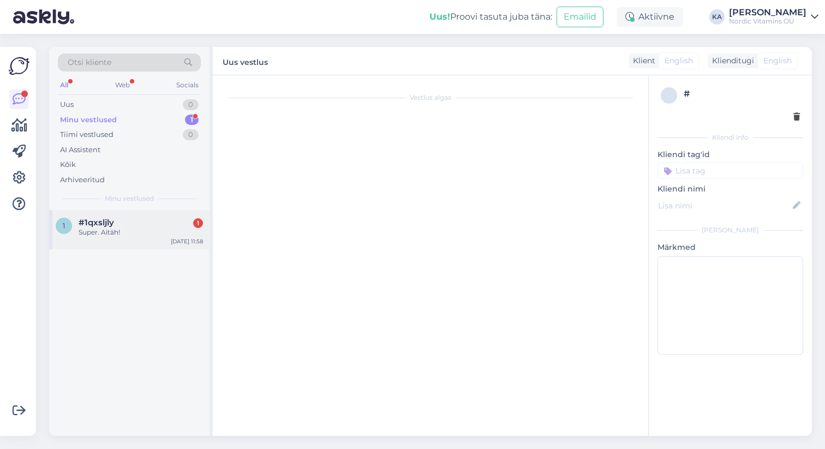
scroll to position [51, 0]
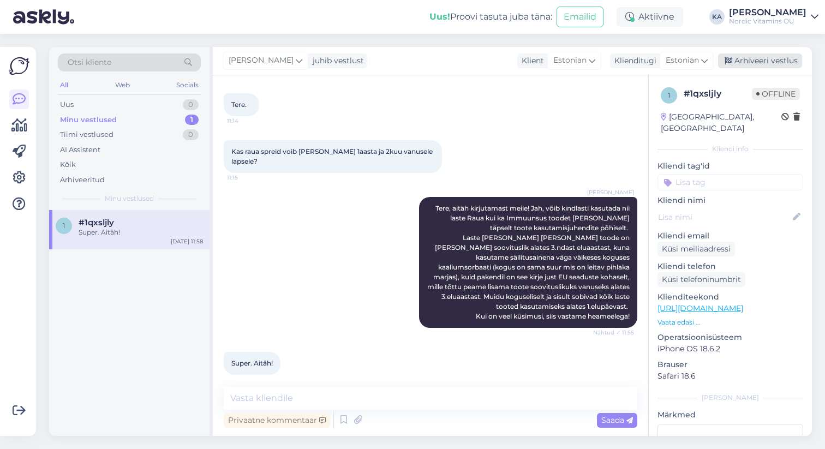
click at [748, 63] on div "Arhiveeri vestlus" at bounding box center [760, 60] width 84 height 15
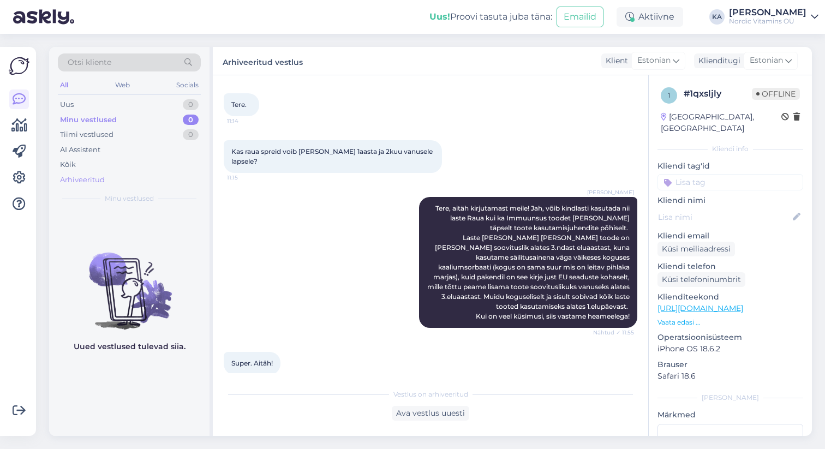
click at [90, 180] on div "Arhiveeritud" at bounding box center [82, 180] width 45 height 11
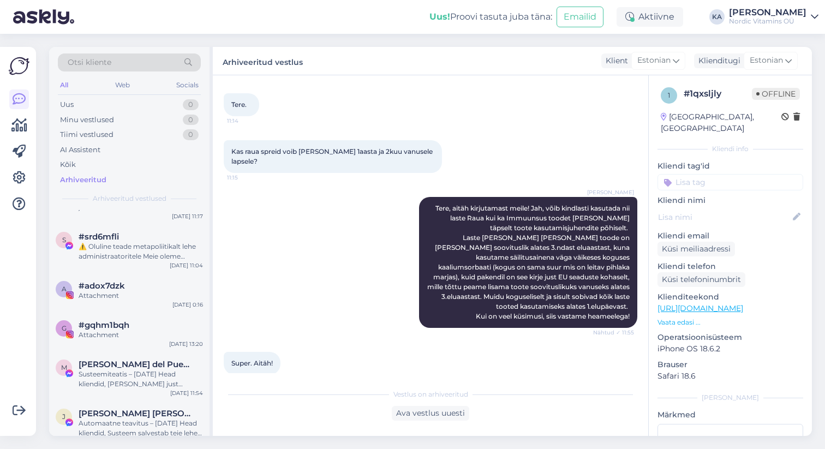
scroll to position [237, 0]
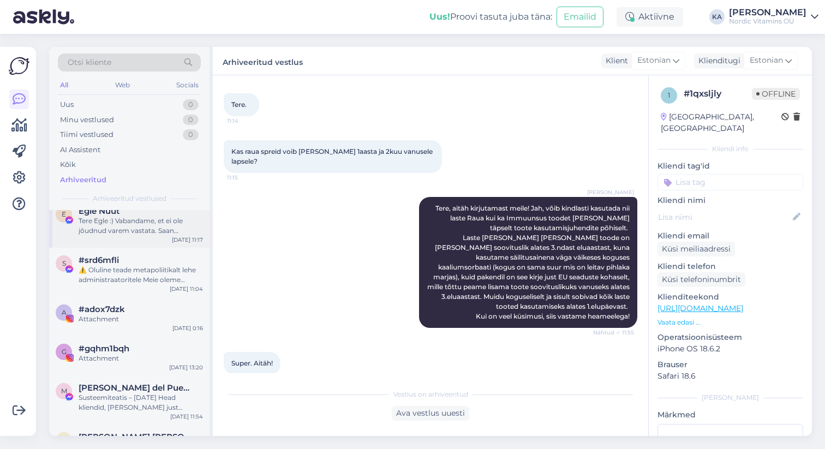
click at [116, 215] on span "Egle Nuut" at bounding box center [99, 211] width 41 height 10
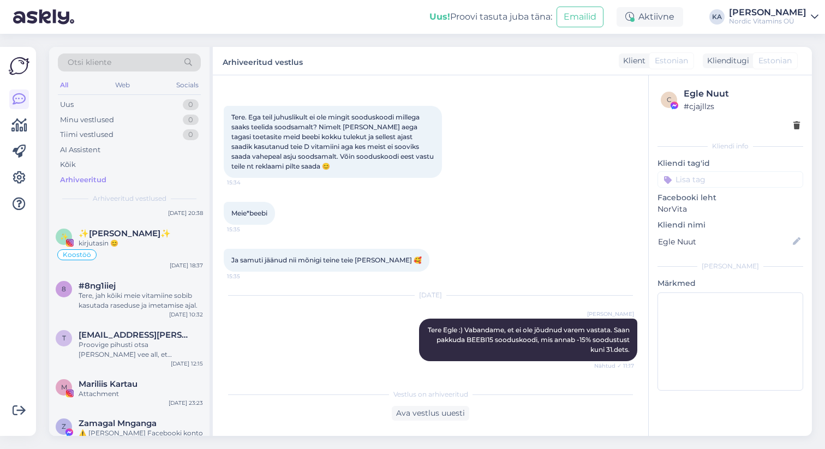
scroll to position [830, 0]
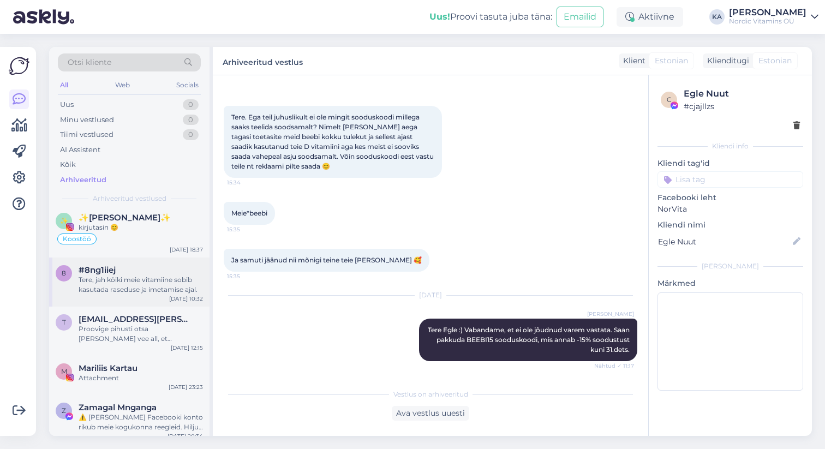
click at [112, 290] on div "Tere, jah kõiki meie vitamiine sobib kasutada raseduse ja imetamise ajal." at bounding box center [141, 285] width 124 height 20
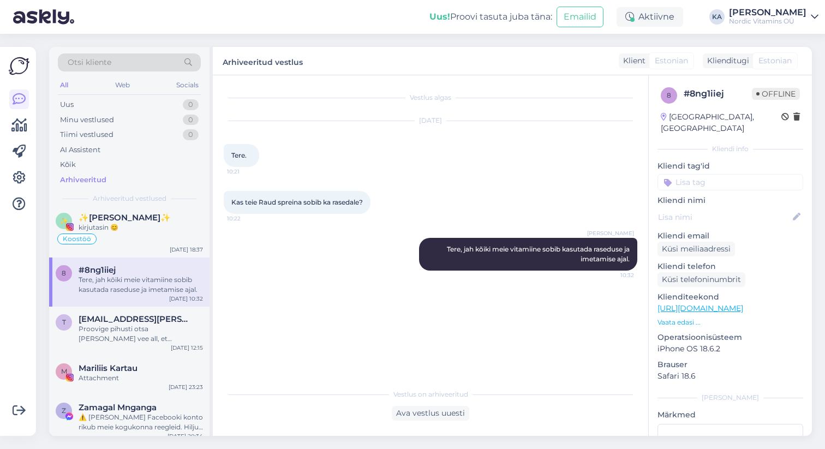
drag, startPoint x: 231, startPoint y: 201, endPoint x: 369, endPoint y: 202, distance: 138.1
click at [369, 202] on div "Kas teie Raud spreina sobib ka rasedale? 10:22" at bounding box center [297, 202] width 147 height 23
copy span "Kas teie Raud spreina sobib ka rasedale?"
